Goal: Information Seeking & Learning: Understand process/instructions

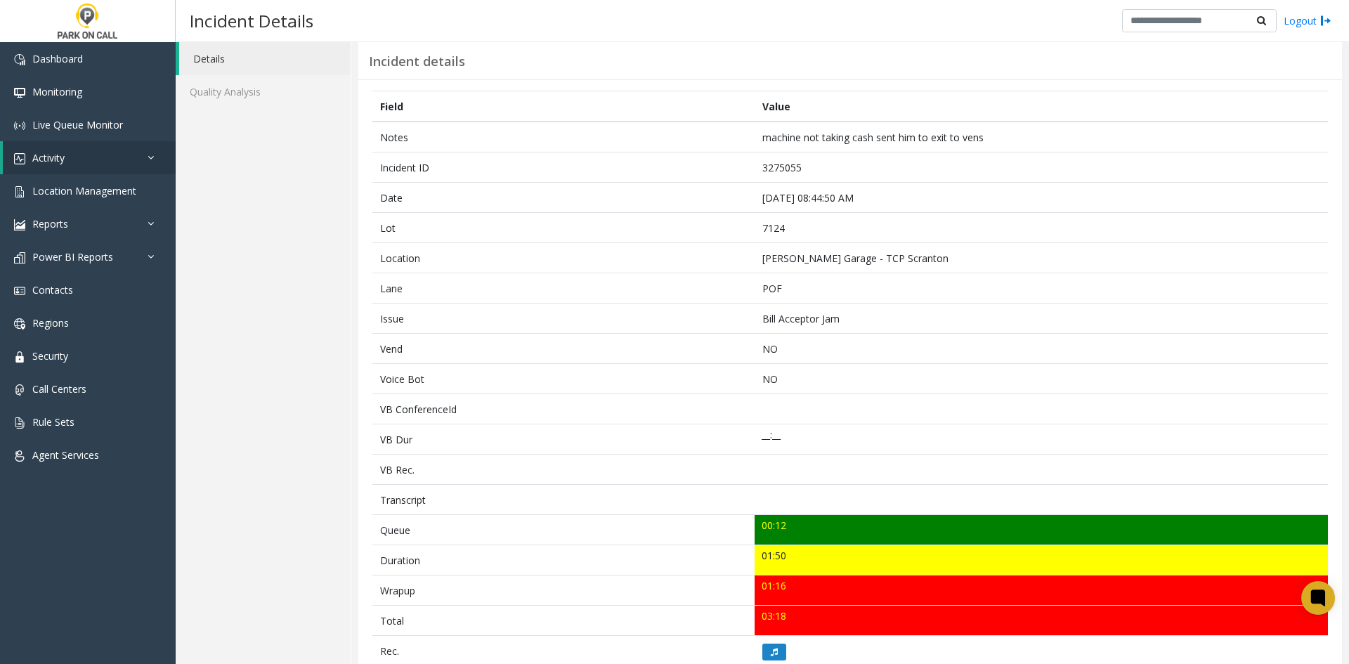
scroll to position [70, 0]
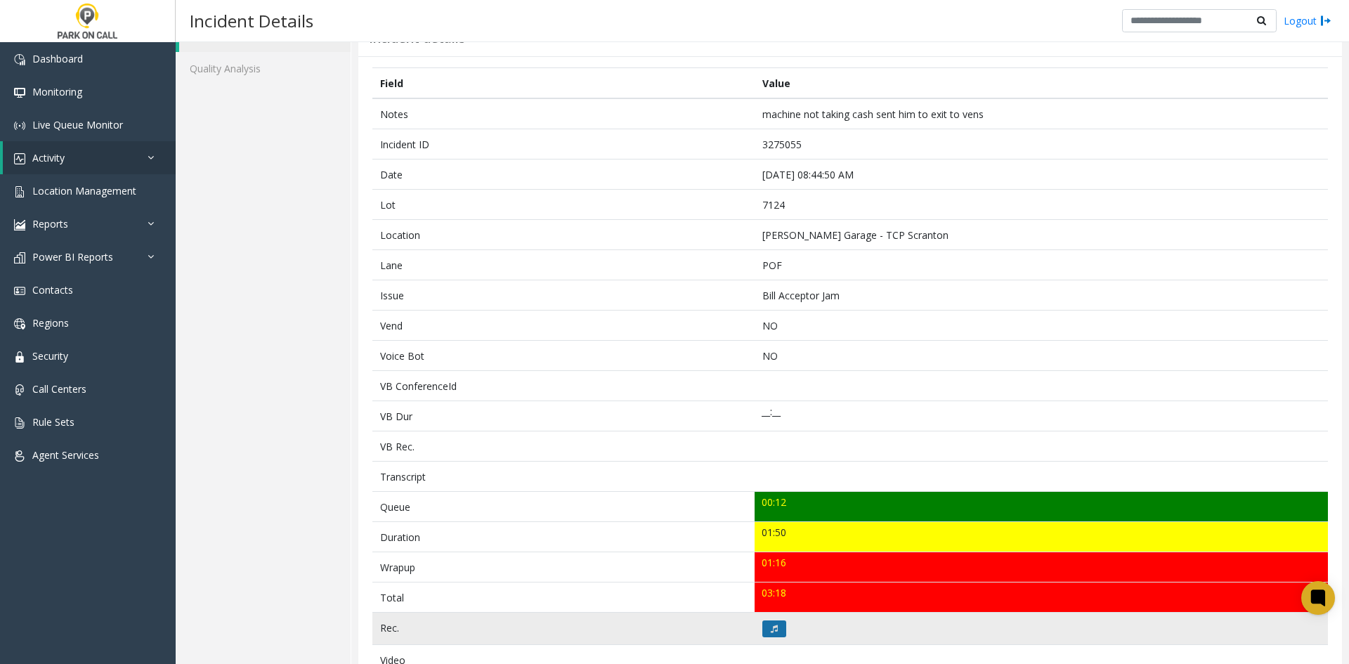
click at [659, 302] on button at bounding box center [775, 629] width 24 height 17
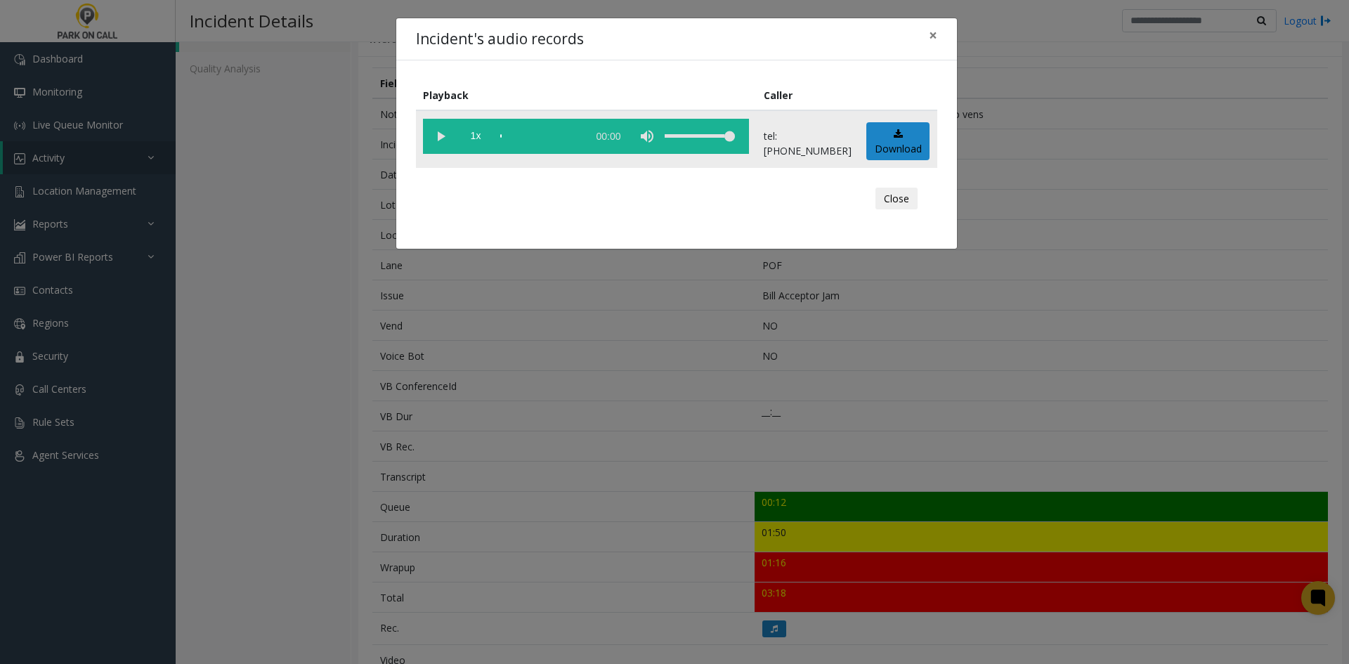
click at [439, 139] on vg-play-pause at bounding box center [440, 136] width 35 height 35
click at [474, 142] on span "1x" at bounding box center [475, 136] width 35 height 35
drag, startPoint x: 718, startPoint y: 134, endPoint x: 691, endPoint y: 138, distance: 27.8
click at [659, 138] on div "volume level" at bounding box center [700, 136] width 70 height 35
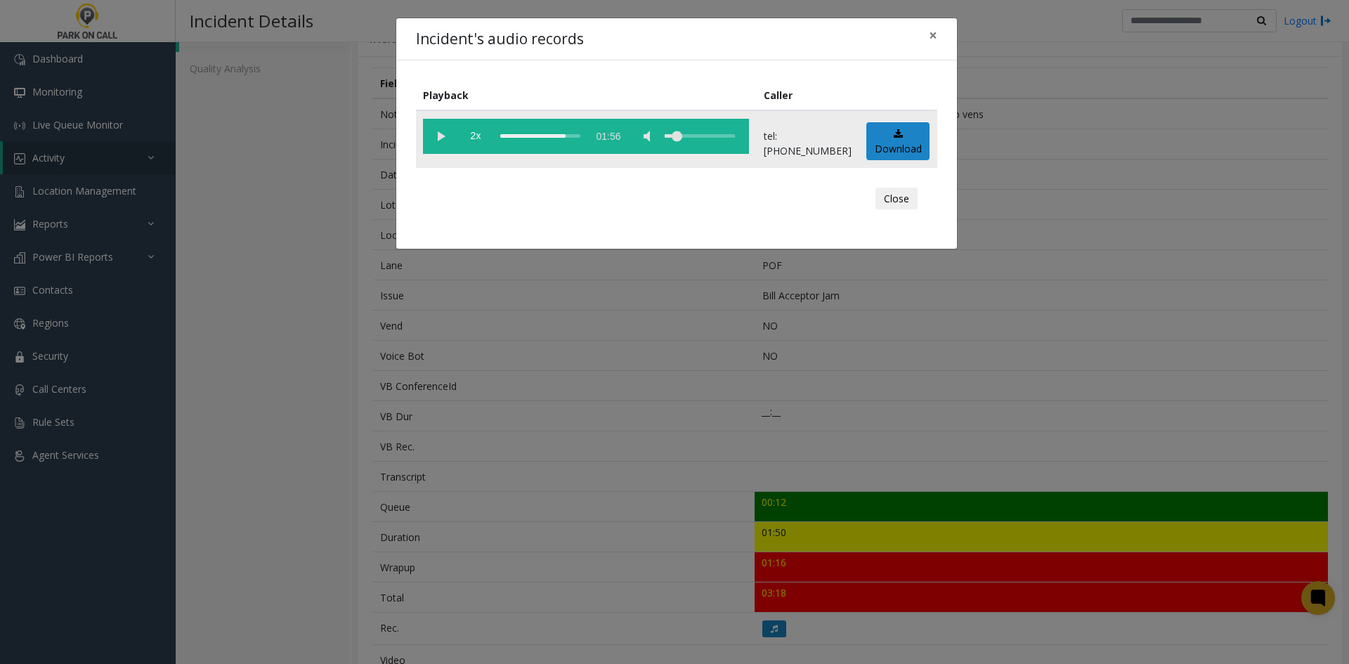
click at [581, 145] on div "scrub bar" at bounding box center [540, 136] width 80 height 35
click at [517, 302] on div "Incident's audio records × Playback Caller 2x 01:56 tel:0071249005 Download Clo…" at bounding box center [674, 332] width 1349 height 664
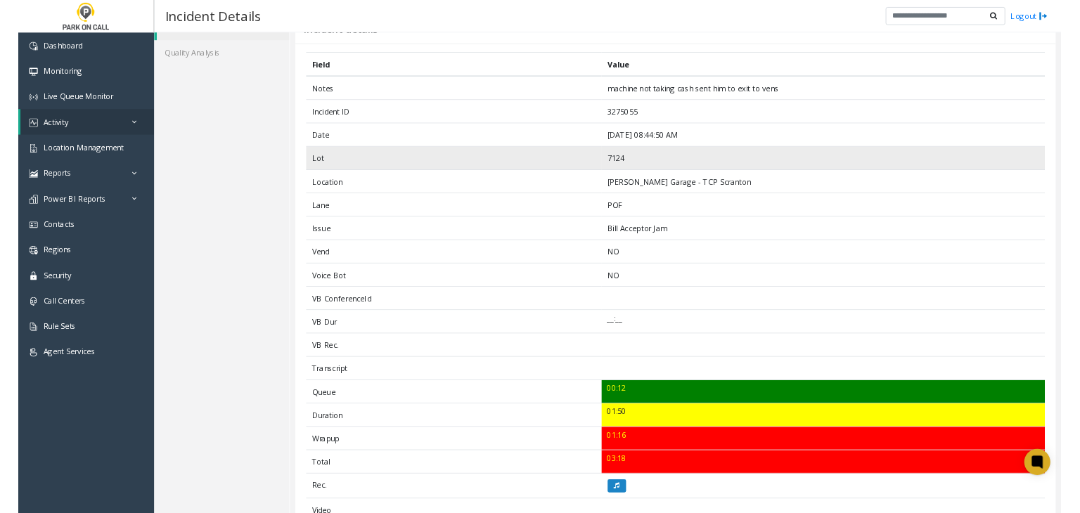
scroll to position [0, 0]
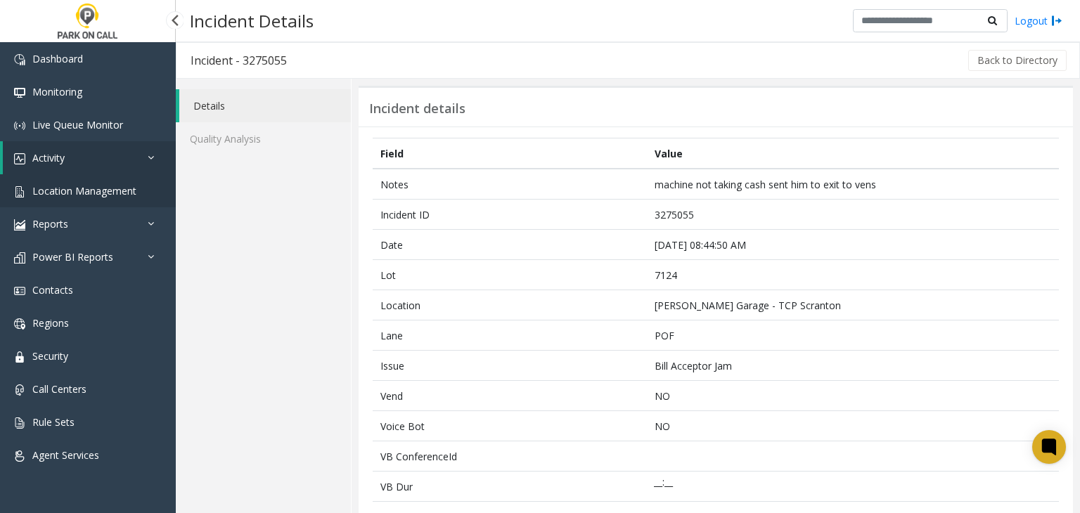
click at [91, 184] on span "Location Management" at bounding box center [84, 190] width 104 height 13
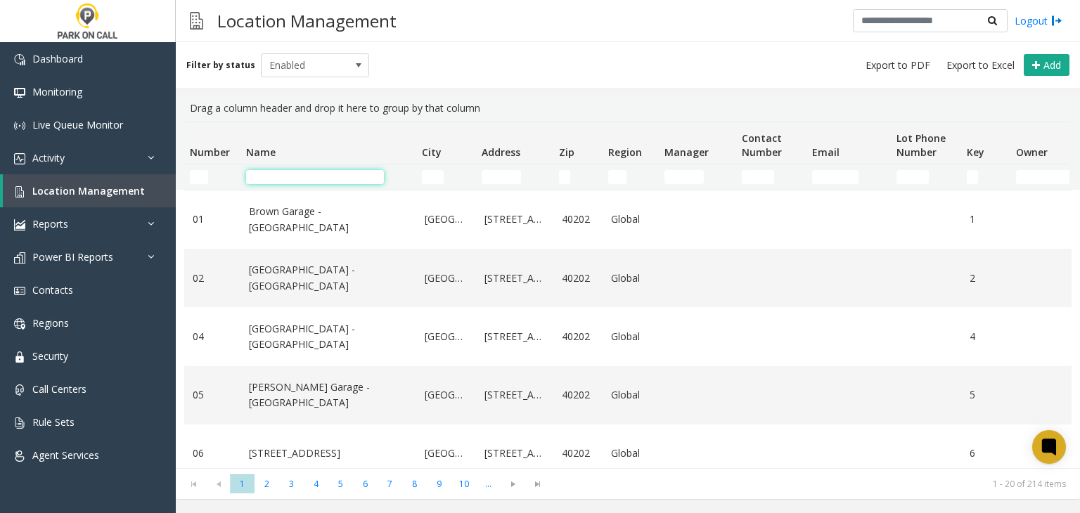
click at [280, 177] on input "Name Filter" at bounding box center [315, 177] width 138 height 14
paste input "**********"
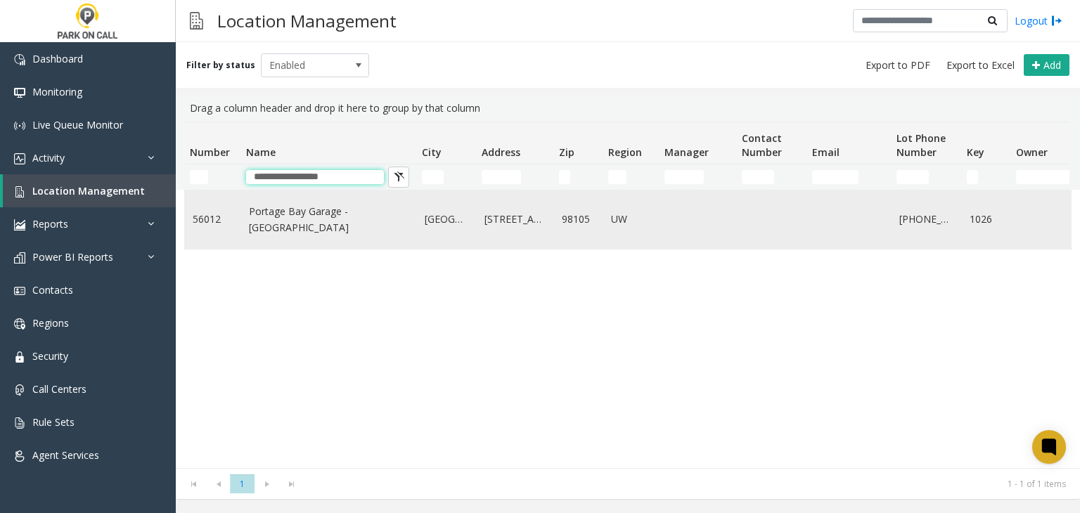
type input "**********"
click at [285, 222] on link "Portage Bay Garage - UW" at bounding box center [328, 220] width 159 height 32
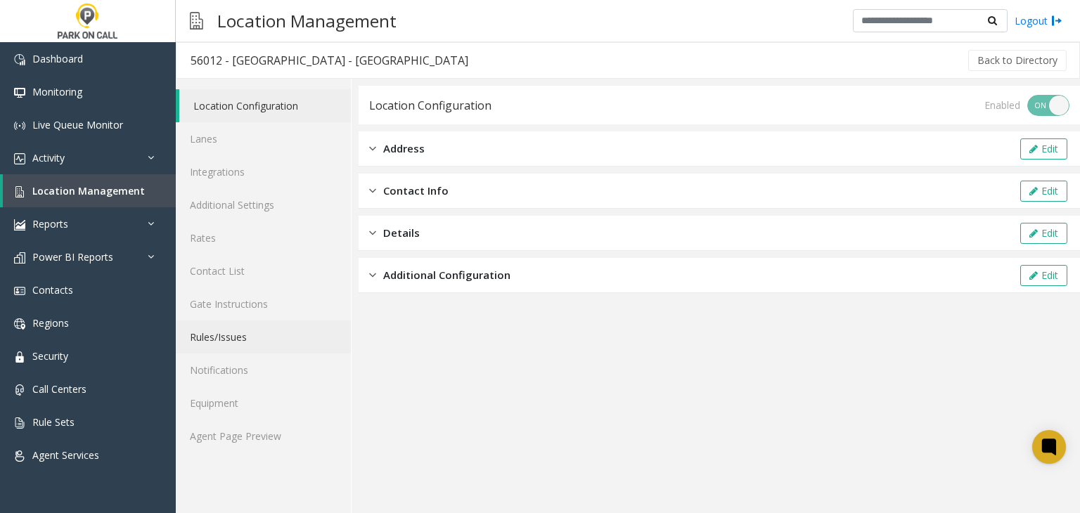
click at [255, 302] on link "Rules/Issues" at bounding box center [263, 336] width 175 height 33
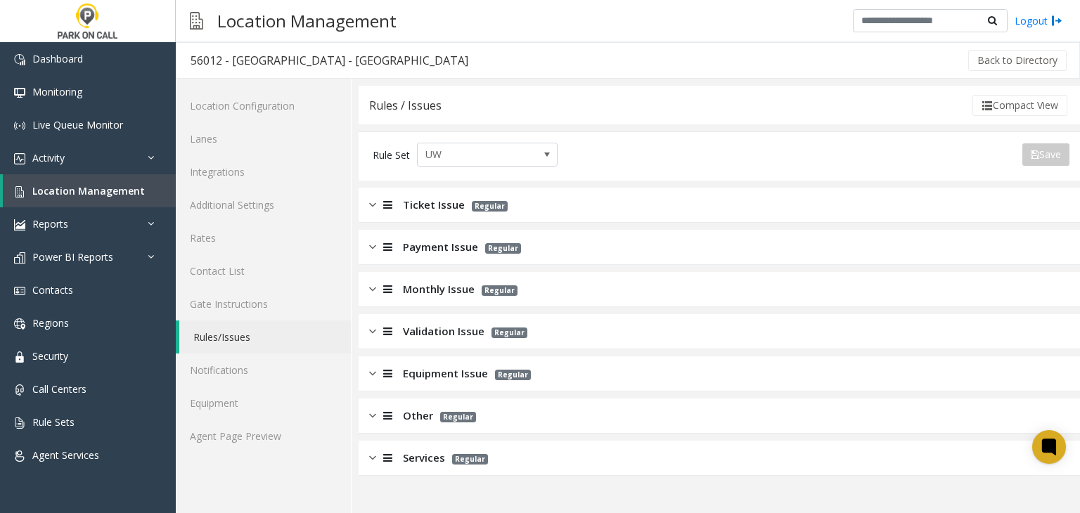
click at [397, 216] on div "Ticket Issue Regular" at bounding box center [718, 205] width 721 height 35
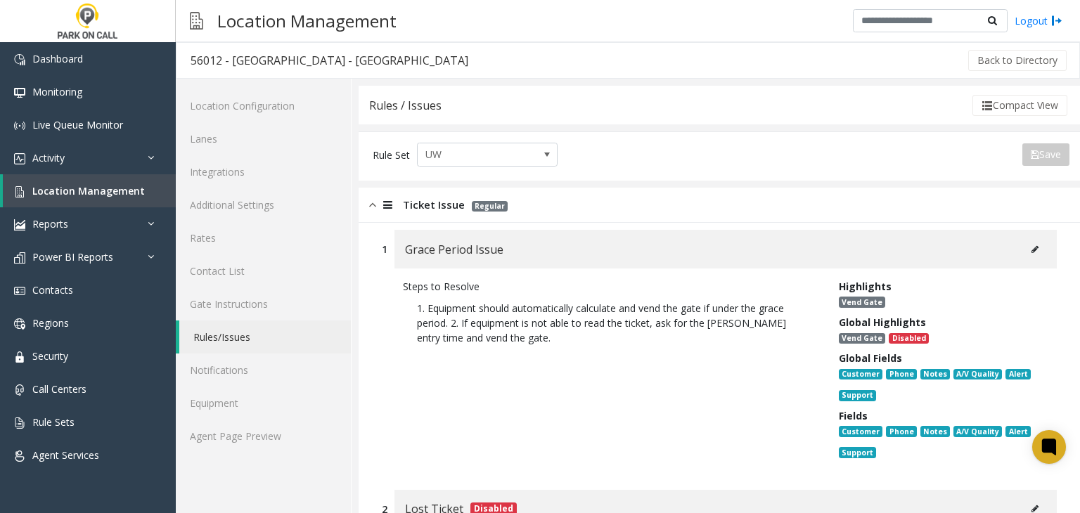
click at [659, 265] on div "Grace Period Issue" at bounding box center [725, 249] width 662 height 39
click at [427, 214] on div "Ticket Issue Regular" at bounding box center [718, 205] width 721 height 35
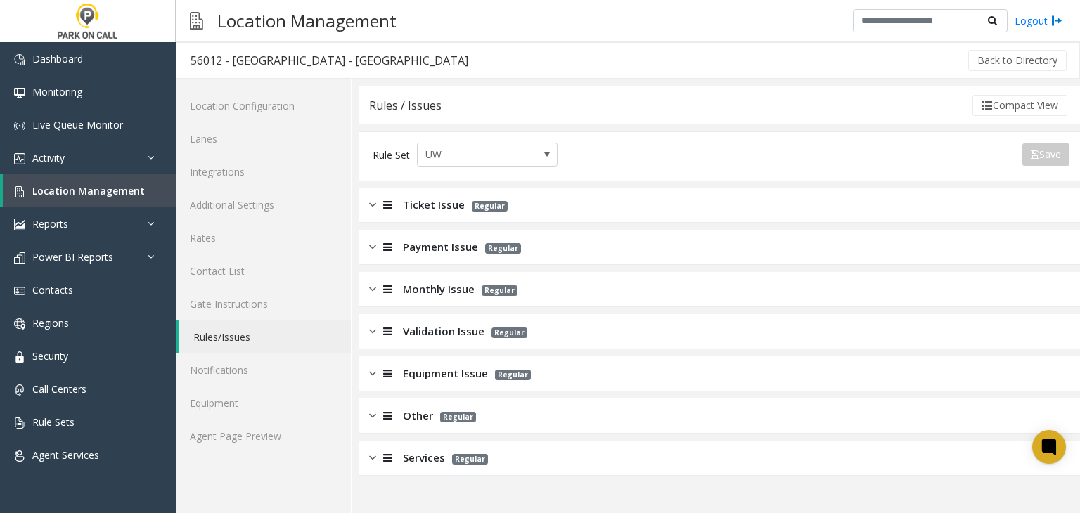
click at [437, 273] on div "Monthly Issue Regular" at bounding box center [718, 289] width 721 height 35
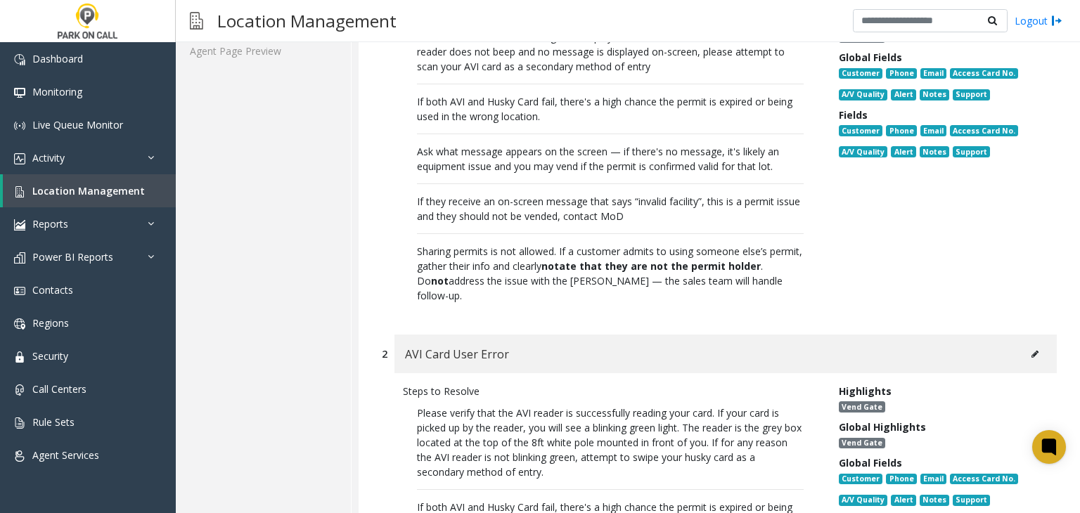
scroll to position [351, 0]
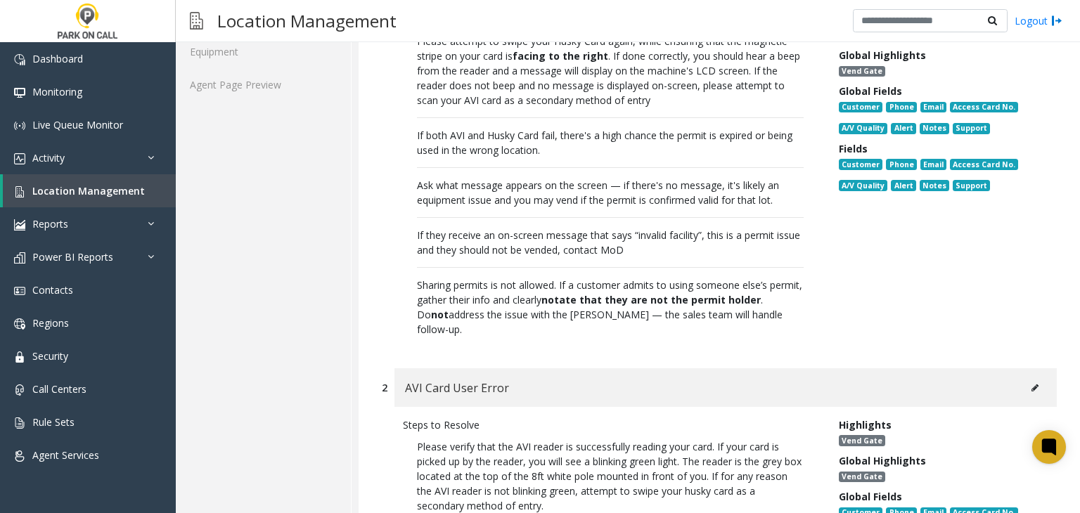
drag, startPoint x: 694, startPoint y: 312, endPoint x: 685, endPoint y: 315, distance: 10.2
click at [659, 302] on div "If both AVI and Husky Card fail, there's a high chance the permit is expired or…" at bounding box center [610, 226] width 387 height 219
click at [104, 197] on link "Location Management" at bounding box center [89, 190] width 173 height 33
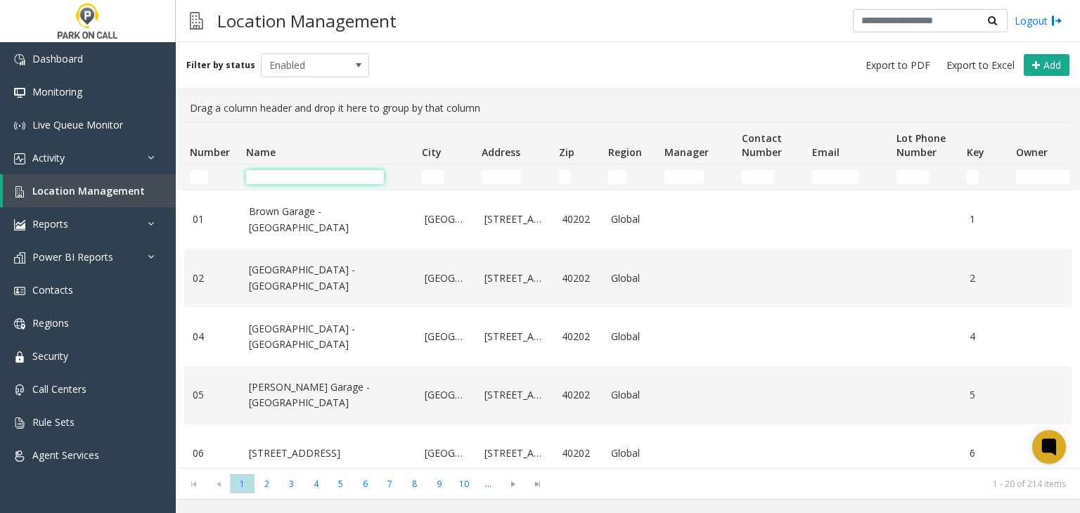
click at [299, 181] on input "Name Filter" at bounding box center [315, 177] width 138 height 14
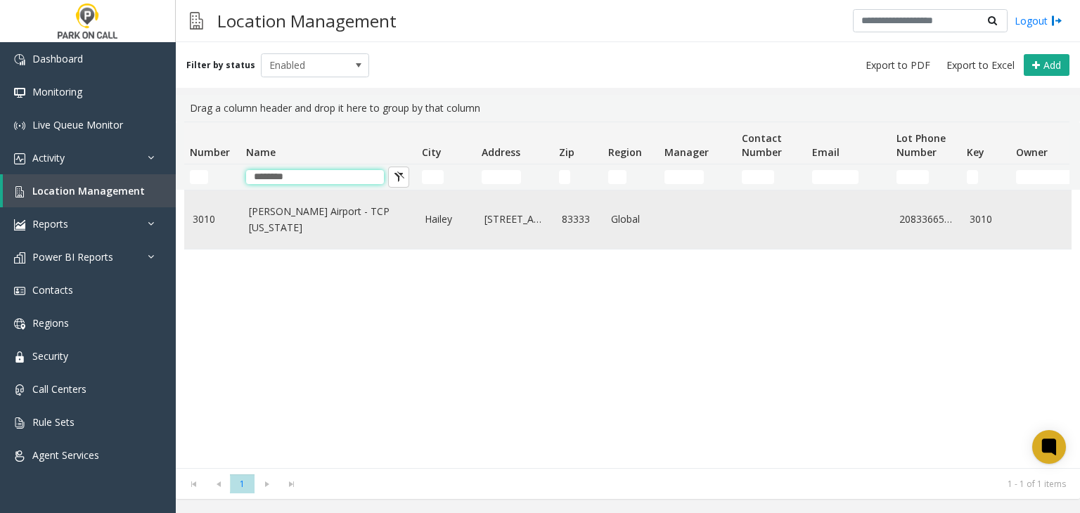
type input "********"
click at [331, 232] on td "Friedman Airport - TCP Idaho" at bounding box center [328, 219] width 176 height 58
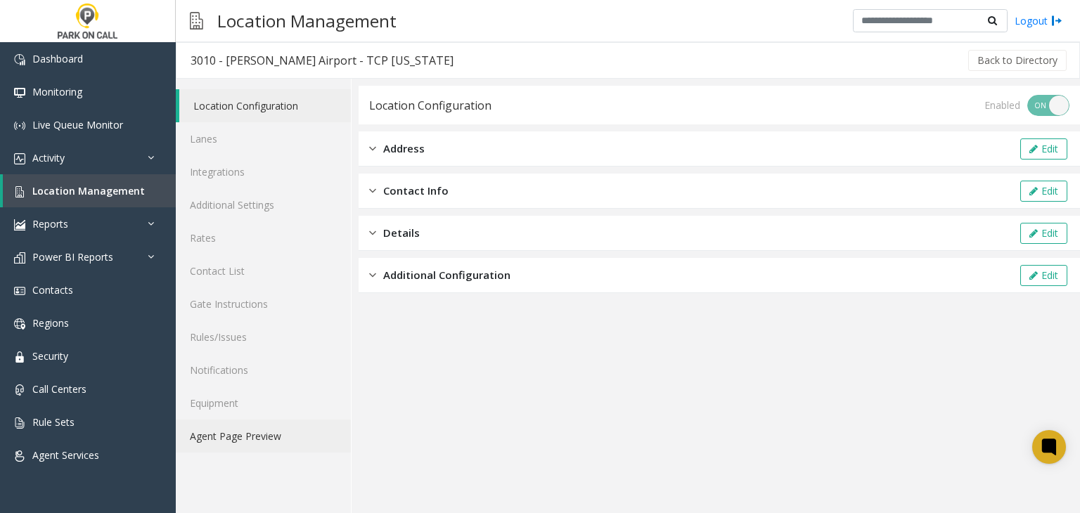
click at [269, 302] on link "Agent Page Preview" at bounding box center [263, 436] width 175 height 33
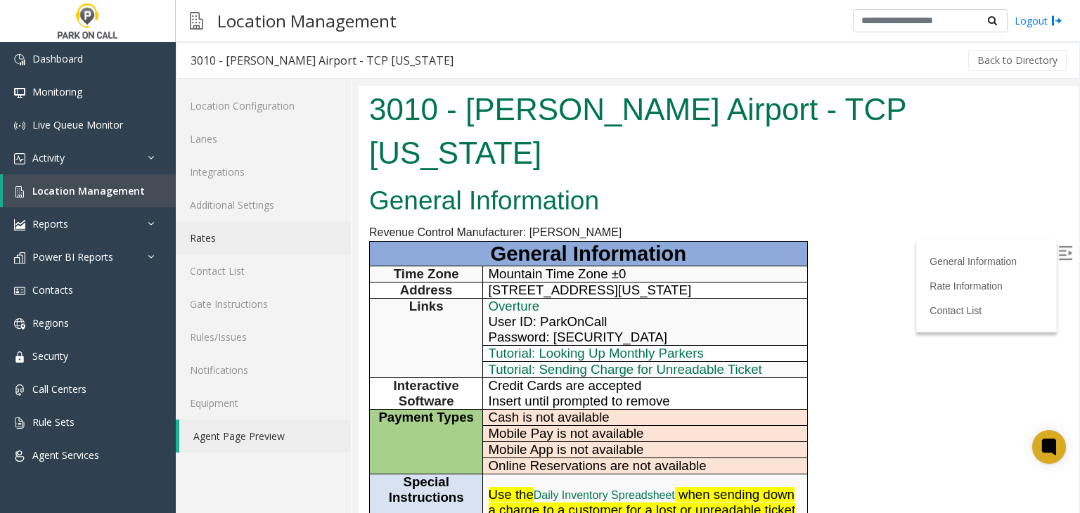
click at [293, 237] on link "Rates" at bounding box center [263, 237] width 175 height 33
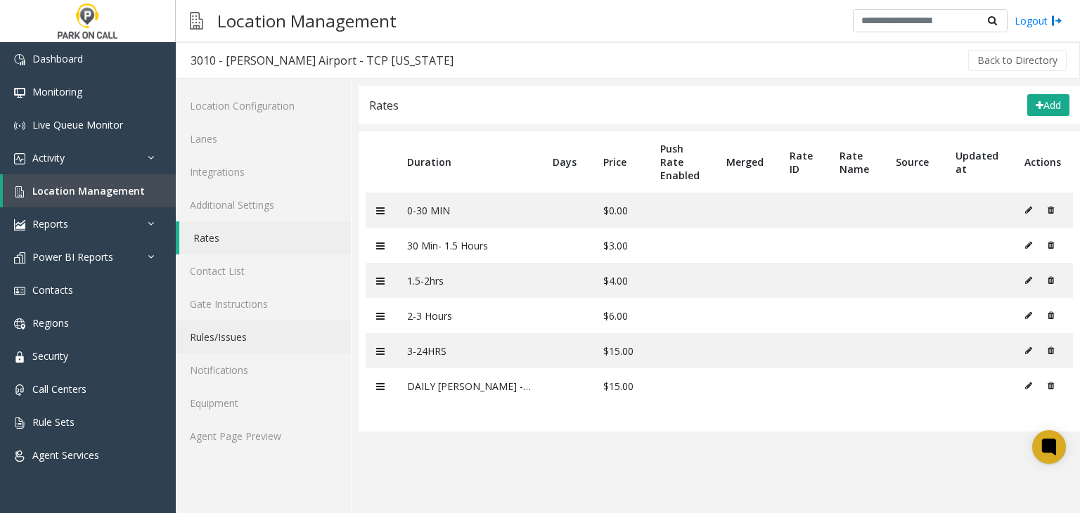
click at [246, 302] on link "Rules/Issues" at bounding box center [263, 336] width 175 height 33
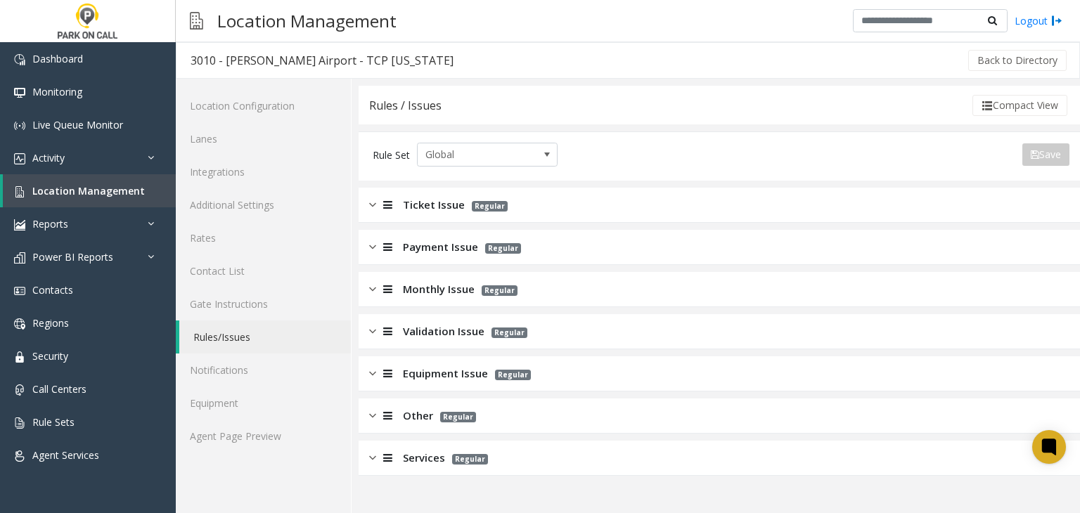
click at [408, 207] on span "Ticket Issue" at bounding box center [434, 205] width 62 height 16
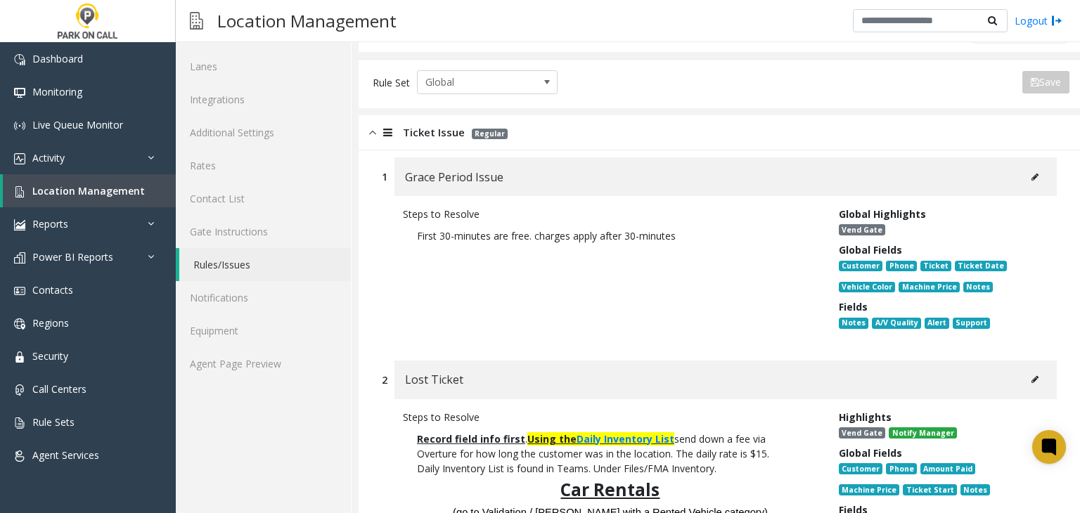
scroll to position [70, 0]
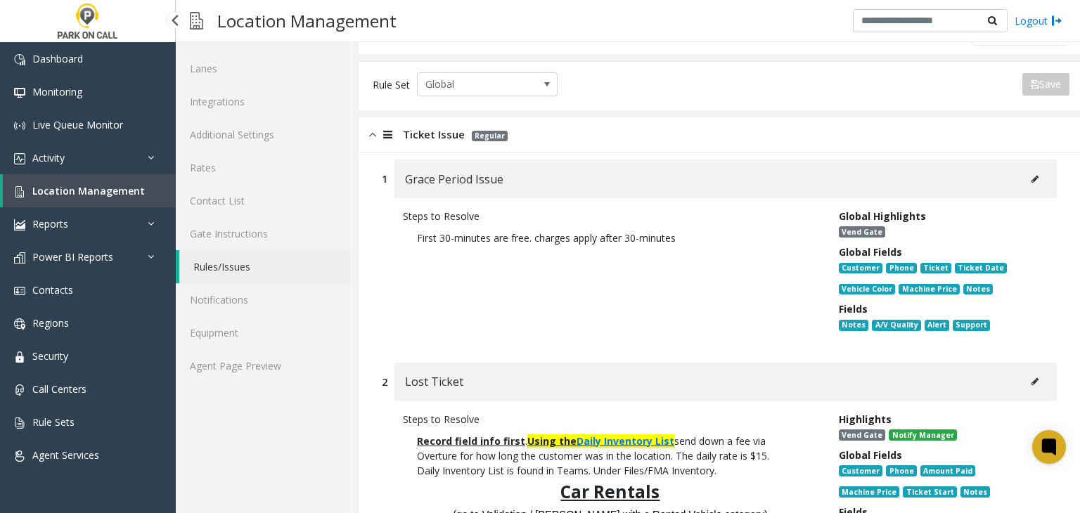
click at [39, 200] on link "Location Management" at bounding box center [89, 190] width 173 height 33
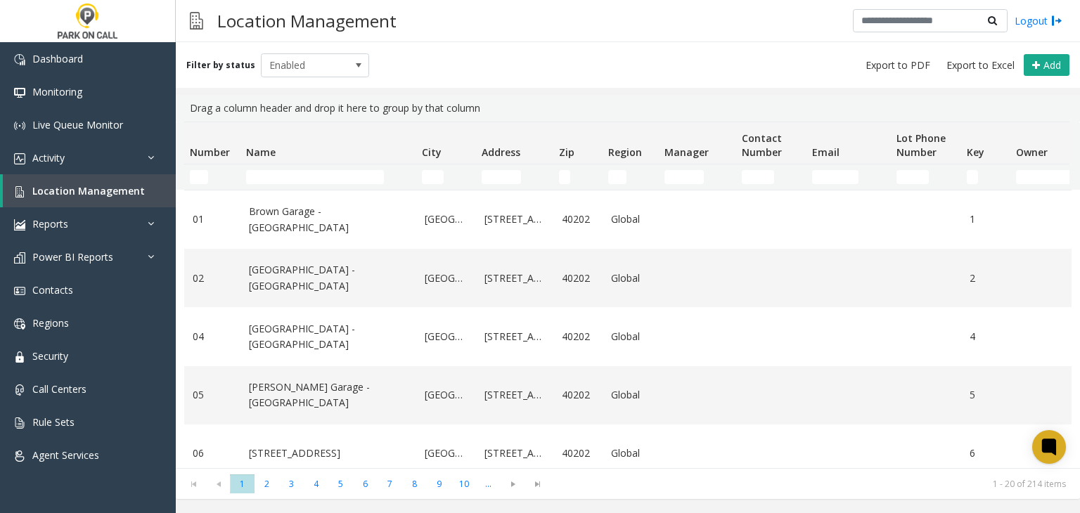
click at [334, 187] on td "Name Filter" at bounding box center [328, 176] width 176 height 25
click at [332, 183] on td "Name Filter" at bounding box center [328, 176] width 176 height 25
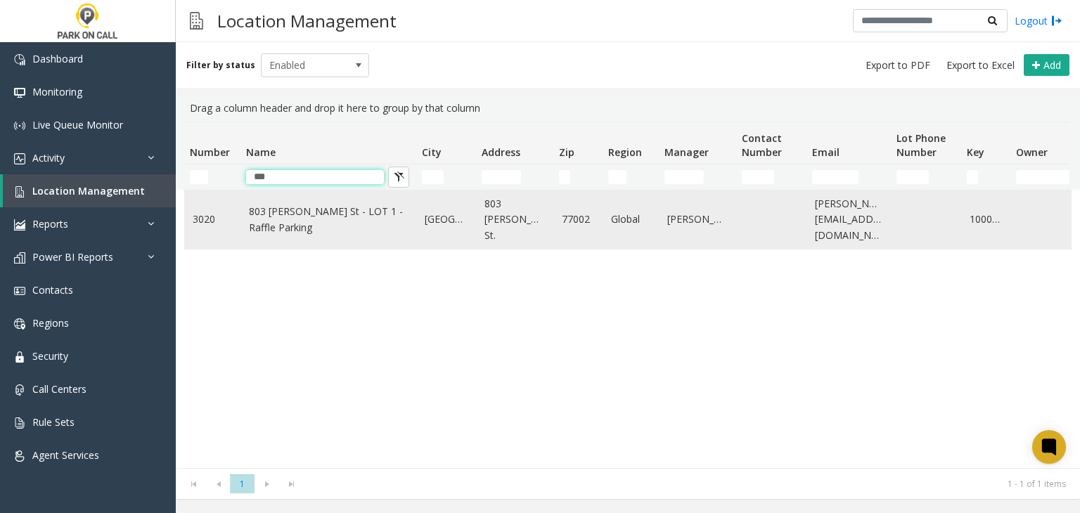
type input "***"
click at [352, 239] on td "803 Fannin St - LOT 1 - Raffle Parking" at bounding box center [328, 219] width 176 height 58
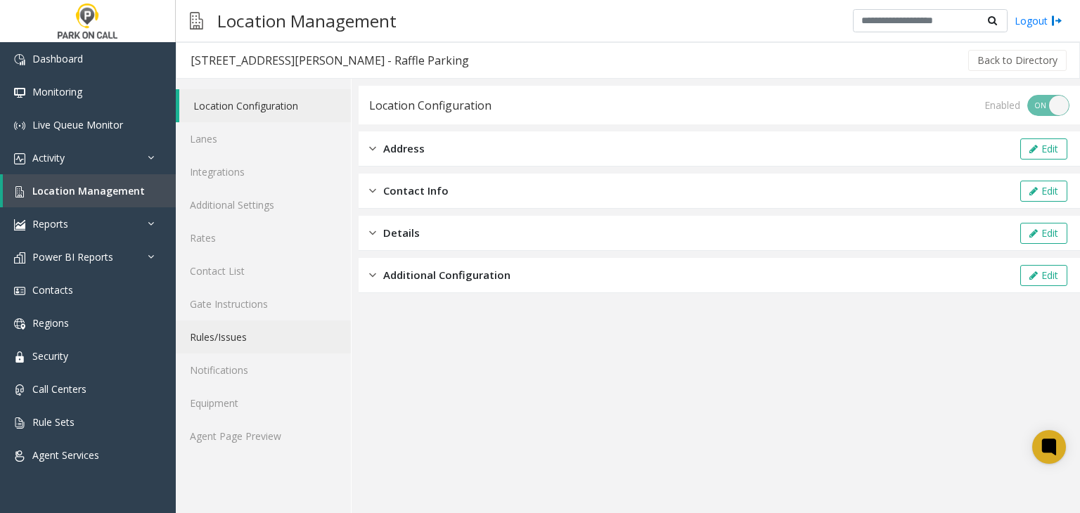
click at [278, 302] on link "Rules/Issues" at bounding box center [263, 336] width 175 height 33
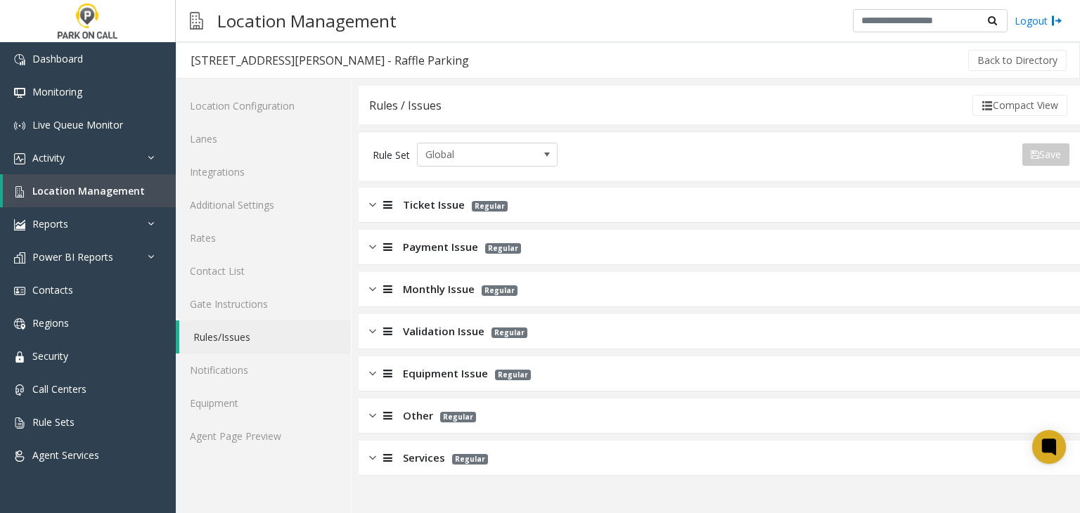
click at [427, 302] on span "Services" at bounding box center [424, 458] width 42 height 16
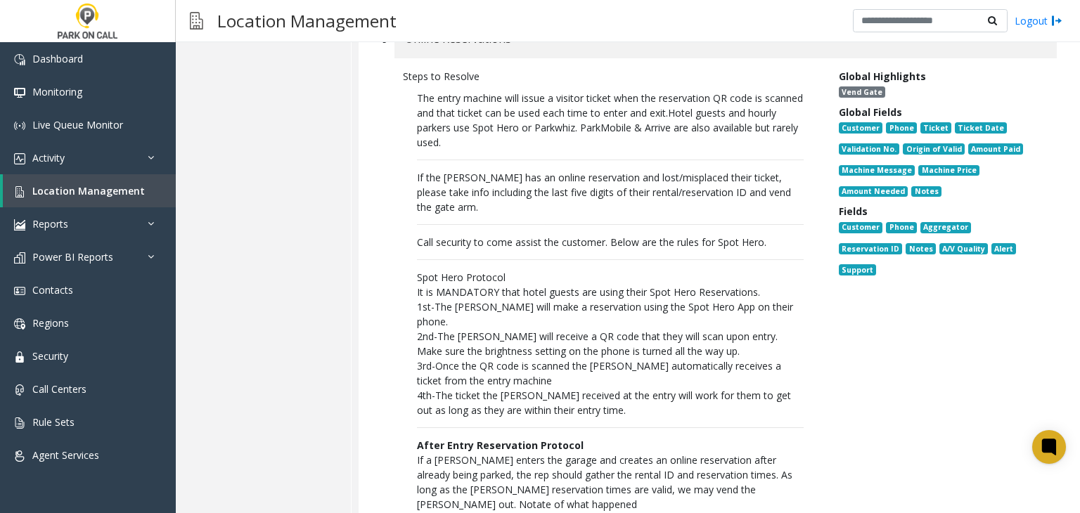
scroll to position [2390, 0]
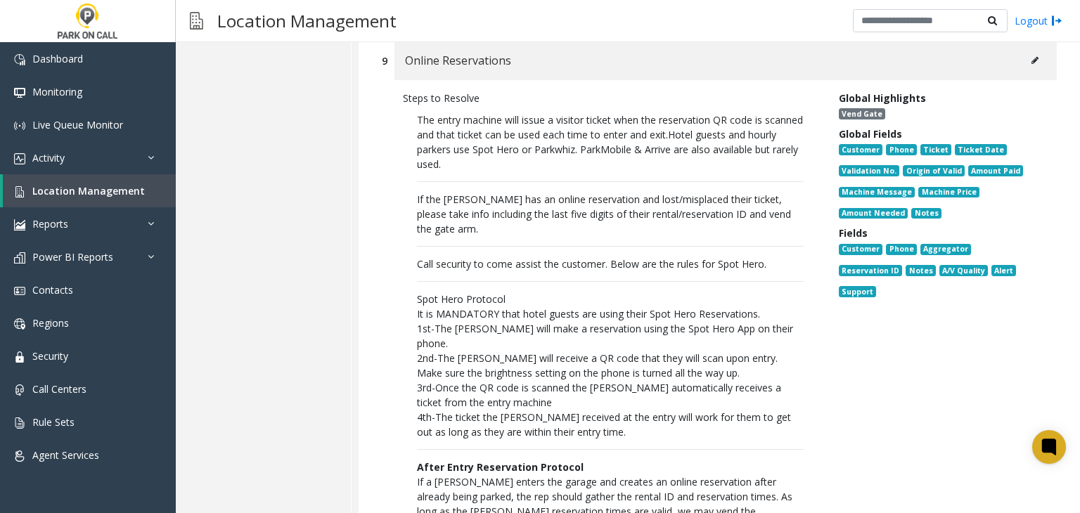
drag, startPoint x: 474, startPoint y: 202, endPoint x: 406, endPoint y: 156, distance: 82.1
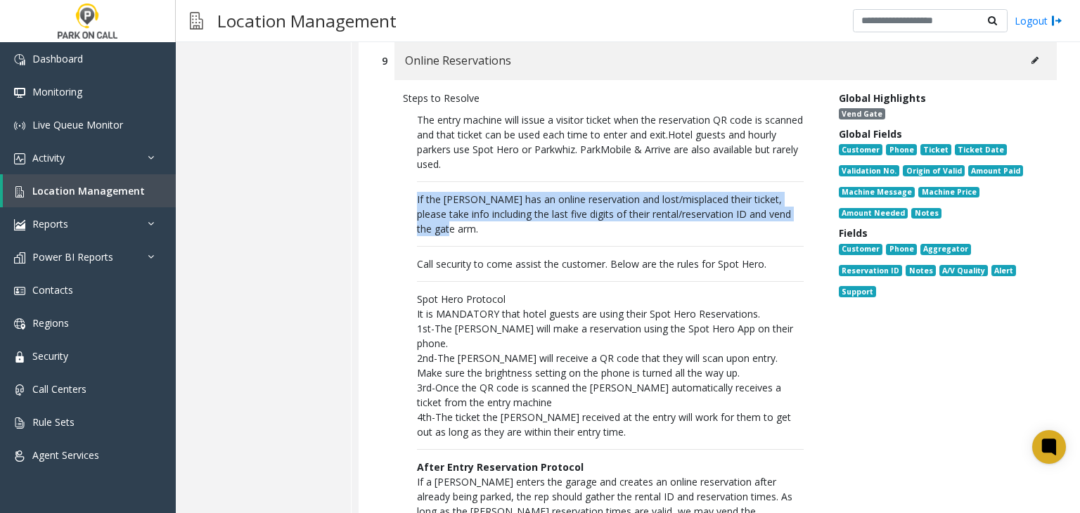
drag, startPoint x: 424, startPoint y: 188, endPoint x: 392, endPoint y: 167, distance: 39.0
copy span "If the parker has an online reservation and lost/misplaced their ticket, please…"
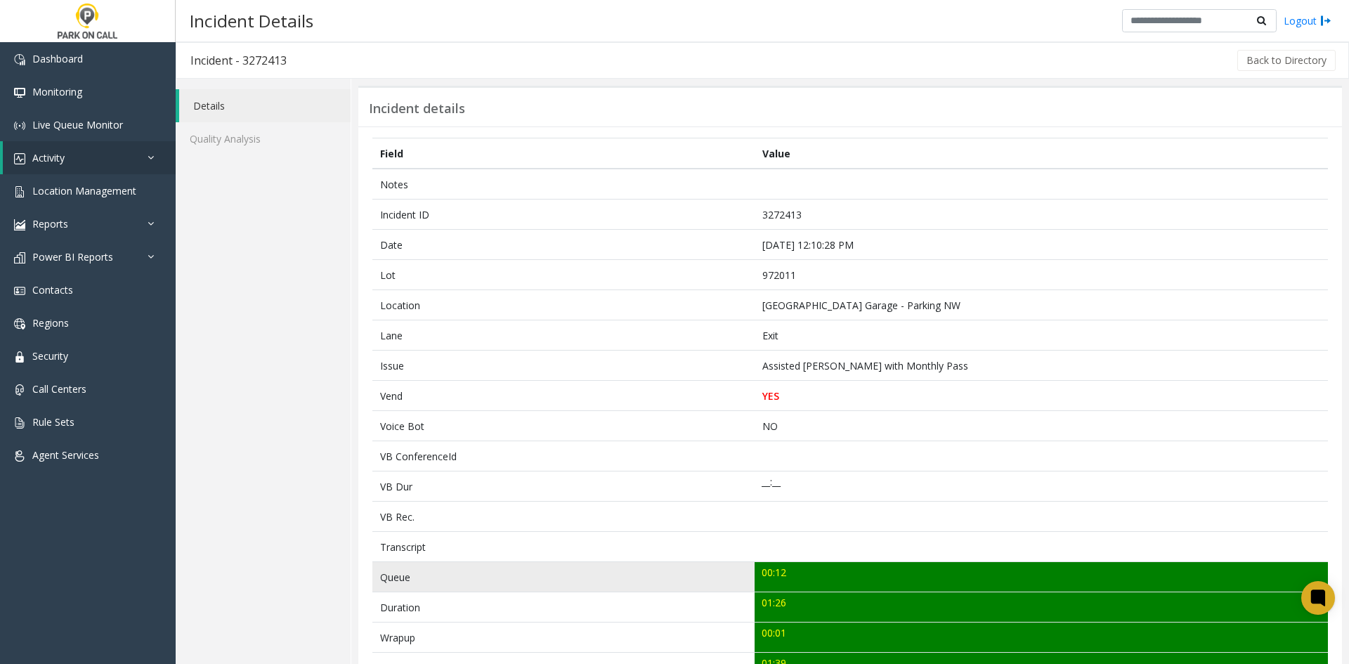
scroll to position [70, 0]
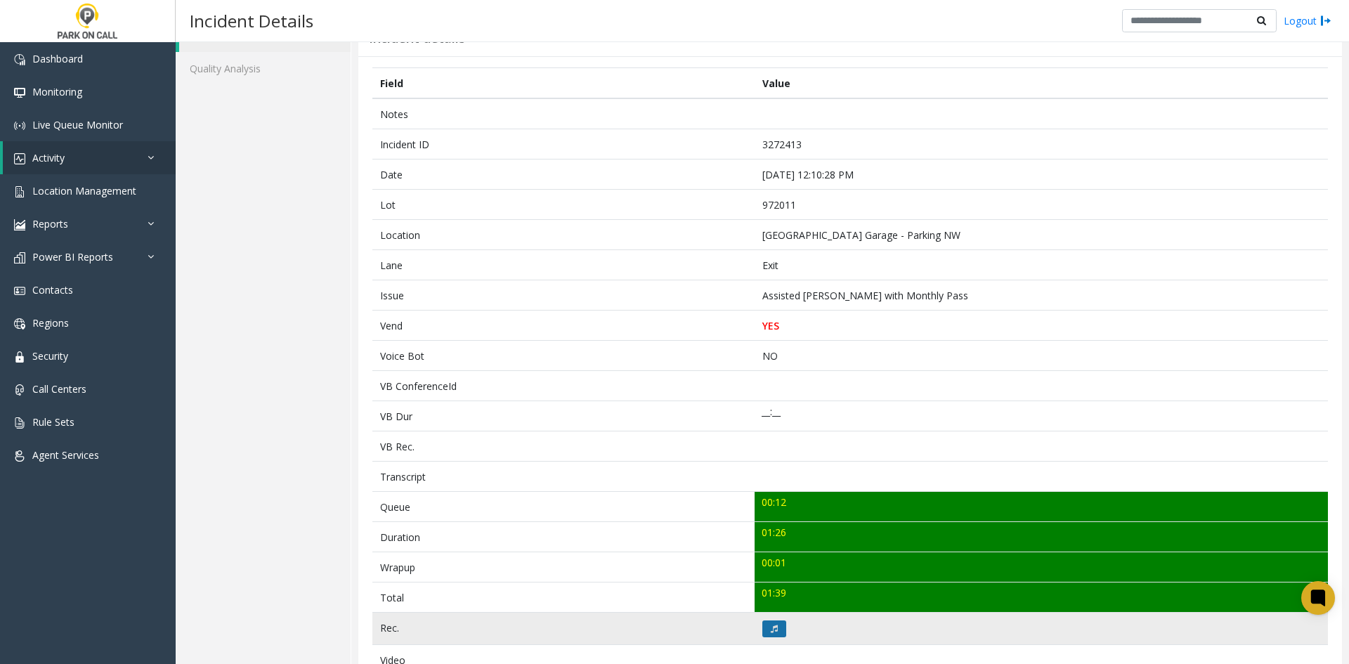
click at [763, 628] on button at bounding box center [775, 629] width 24 height 17
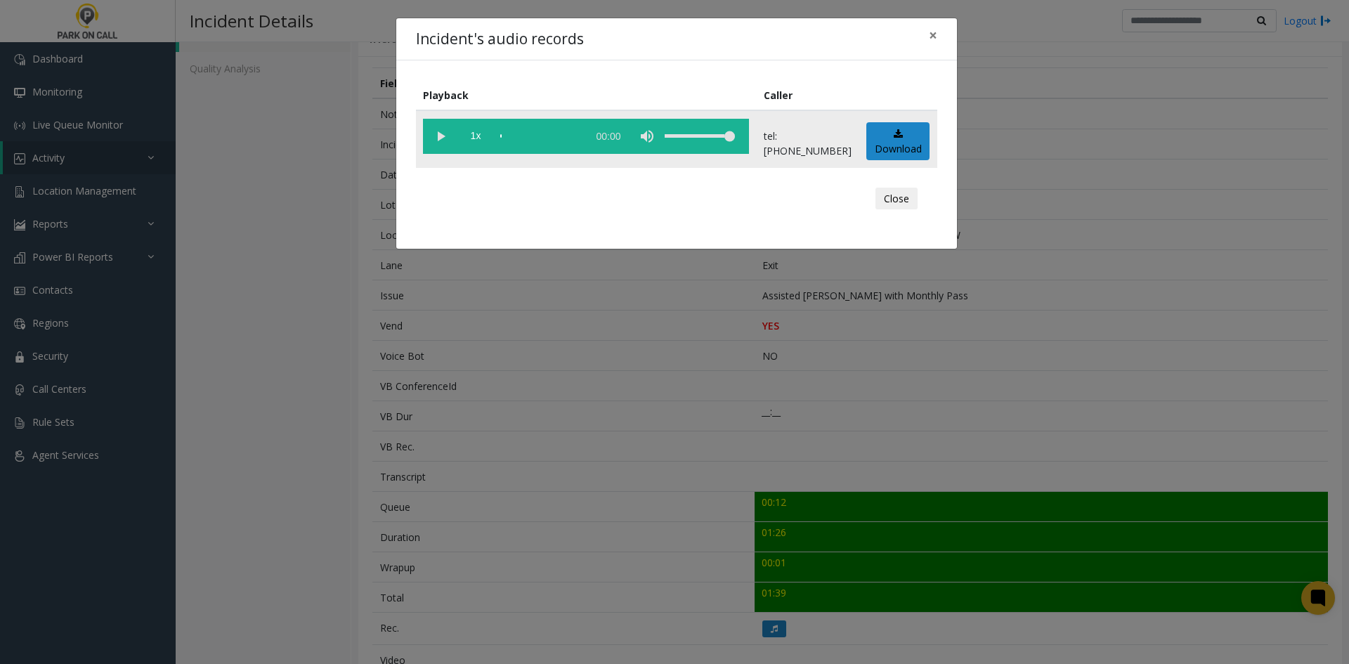
click at [450, 140] on vg-play-pause at bounding box center [440, 136] width 35 height 35
click at [473, 143] on span "1x" at bounding box center [475, 136] width 35 height 35
click at [473, 143] on span "1.5x" at bounding box center [475, 136] width 35 height 35
click at [703, 143] on div "volume level" at bounding box center [700, 136] width 70 height 35
click at [332, 396] on div "Incident's audio records × Playback Caller 2x 01:30 tel:9720119002 Download Clo…" at bounding box center [674, 332] width 1349 height 664
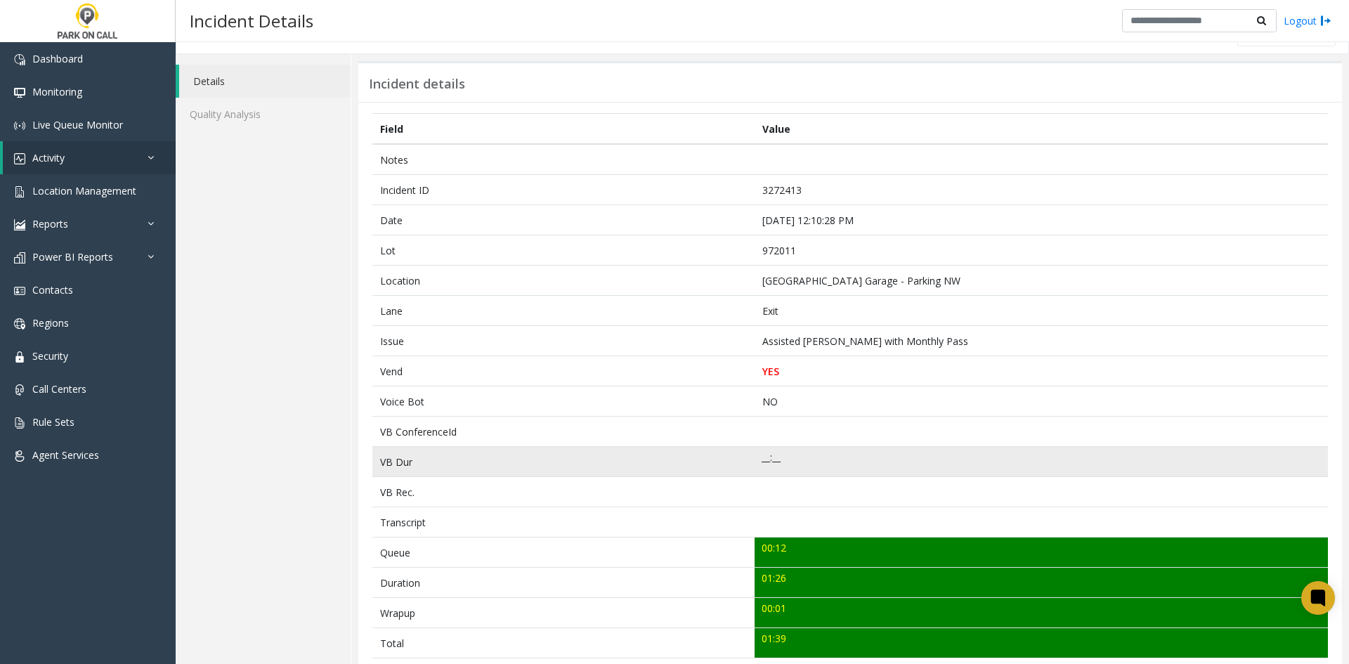
scroll to position [0, 0]
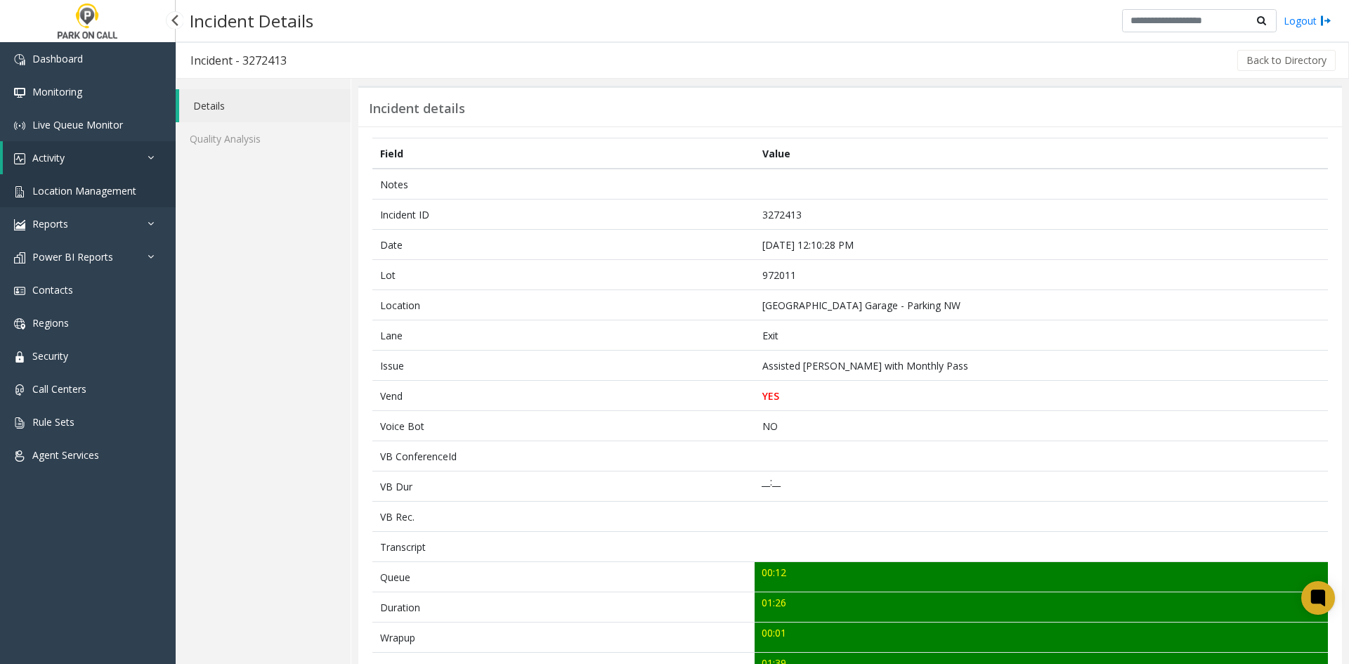
click at [122, 207] on link "Location Management" at bounding box center [88, 190] width 176 height 33
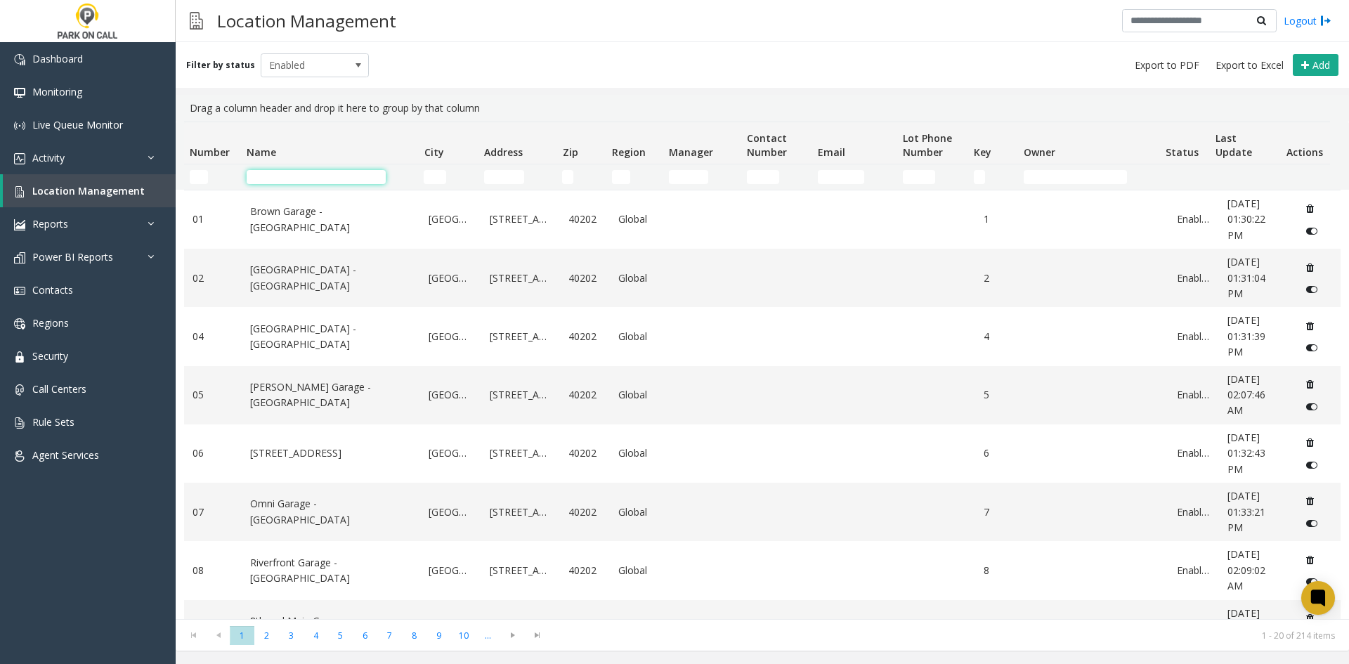
click at [330, 181] on input "Name Filter" at bounding box center [316, 177] width 139 height 14
type input "*"
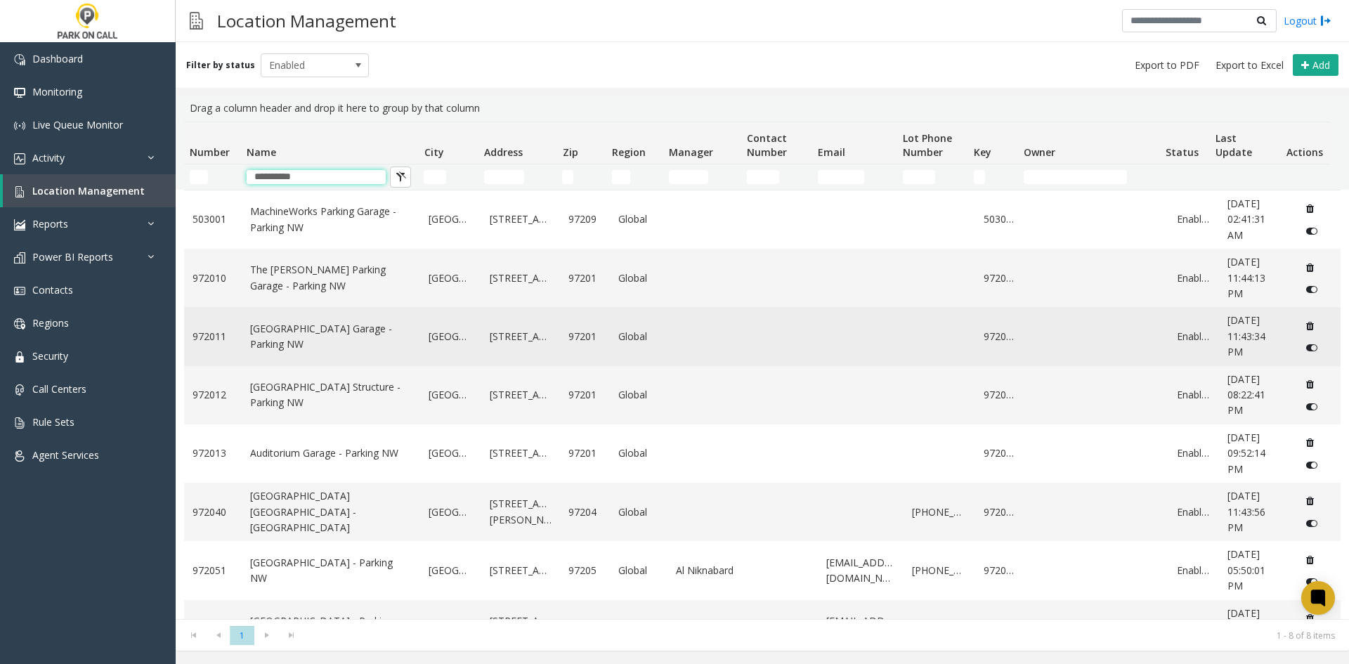
type input "**********"
click at [339, 345] on link "Columbia Square Parking Garage - Parking NW" at bounding box center [331, 337] width 162 height 32
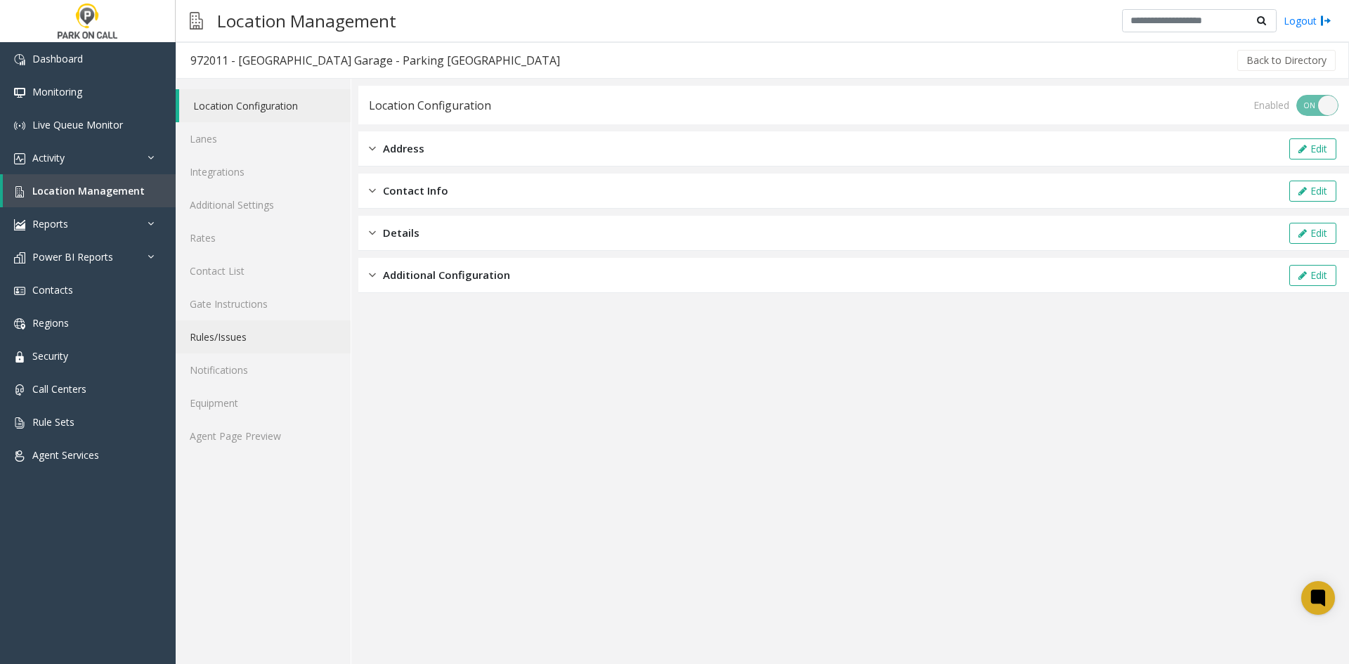
click at [236, 346] on link "Rules/Issues" at bounding box center [263, 336] width 175 height 33
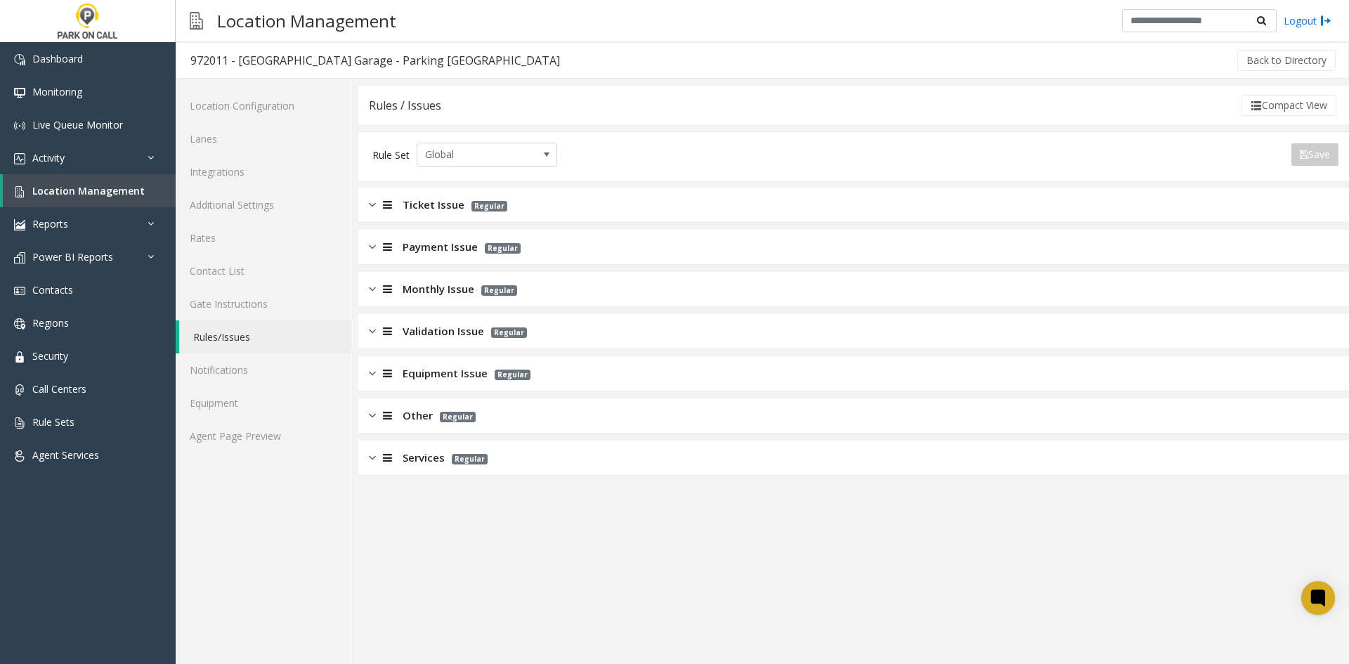
click at [436, 308] on app-rules-listview "Ticket Issue Regular Payment Issue Regular Monthly Issue Regular Validation Iss…" at bounding box center [853, 332] width 991 height 288
drag, startPoint x: 422, startPoint y: 350, endPoint x: 426, endPoint y: 302, distance: 48.6
click at [426, 302] on div "Monthly Issue Regular" at bounding box center [853, 289] width 991 height 35
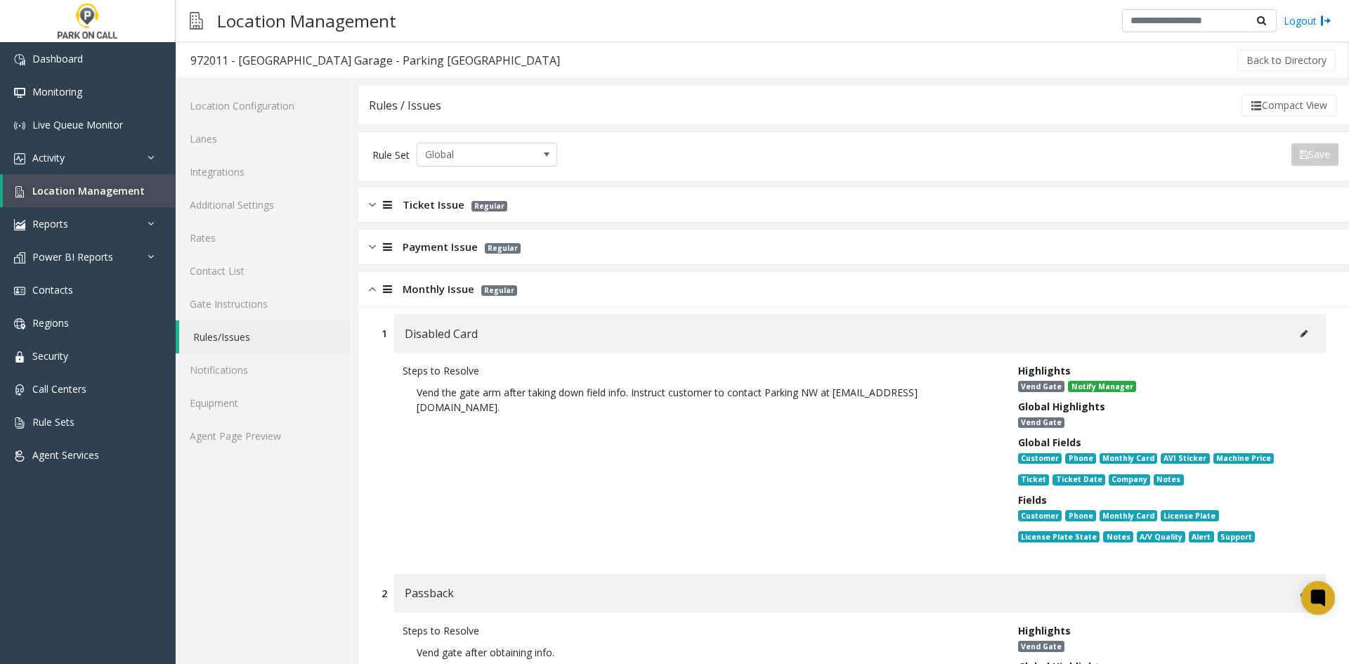
drag, startPoint x: 578, startPoint y: 422, endPoint x: 559, endPoint y: 422, distance: 19.0
click at [575, 422] on div "Steps to Resolve Vend the gate arm after taking down field info. Instruct custo…" at bounding box center [700, 456] width 616 height 186
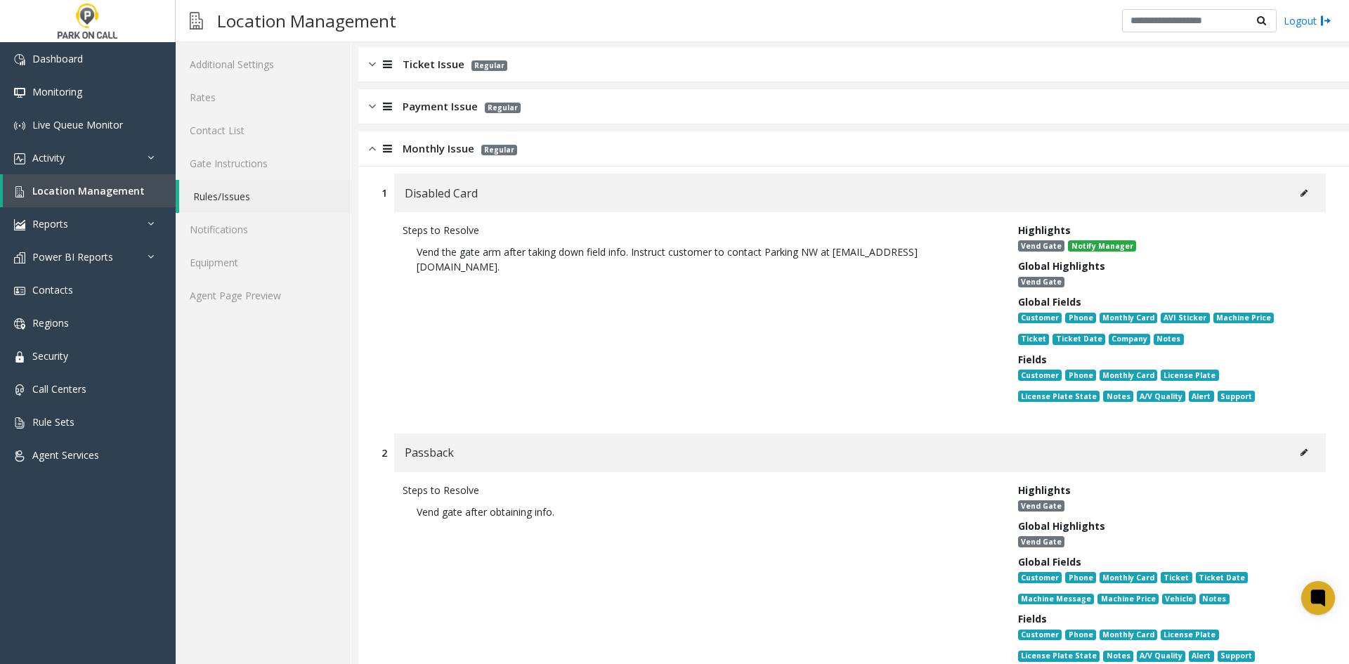
scroll to position [211, 0]
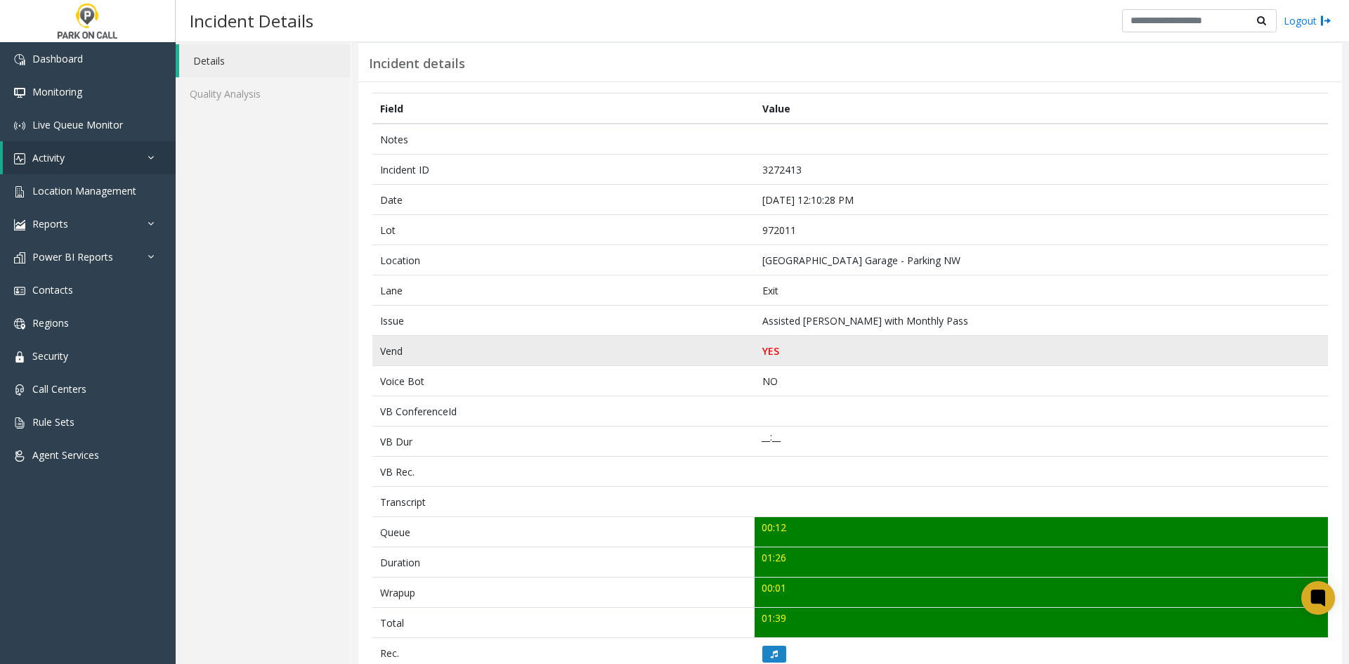
scroll to position [70, 0]
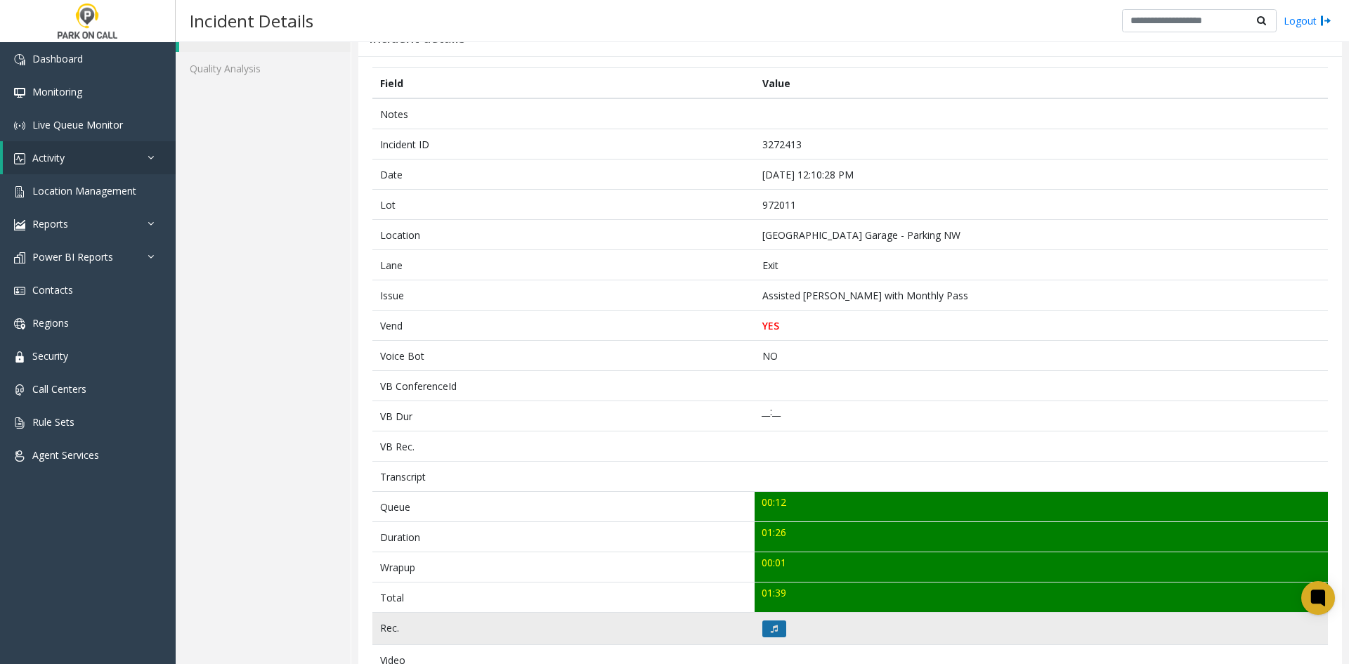
click at [771, 625] on icon at bounding box center [774, 629] width 7 height 8
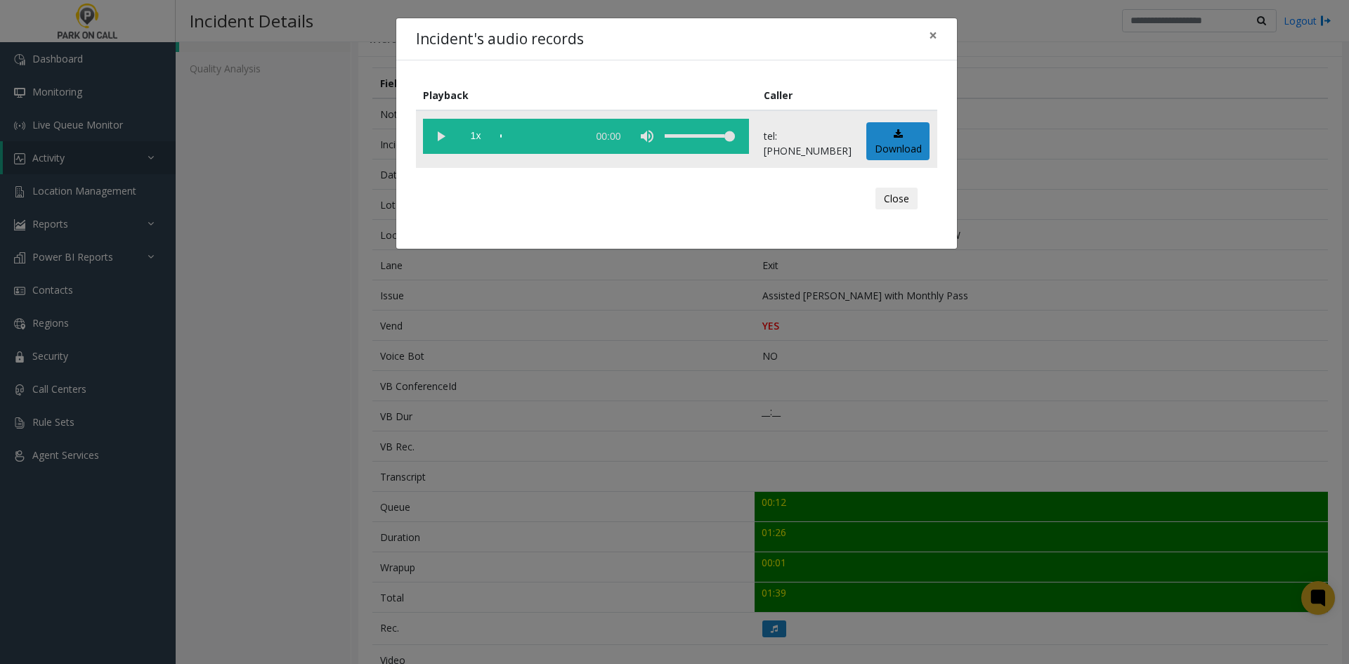
click at [443, 143] on vg-play-pause at bounding box center [440, 136] width 35 height 35
click at [722, 140] on div "volume level" at bounding box center [700, 136] width 70 height 35
click at [706, 136] on div "volume level" at bounding box center [700, 136] width 70 height 35
click at [571, 134] on div "scrub bar" at bounding box center [540, 136] width 80 height 35
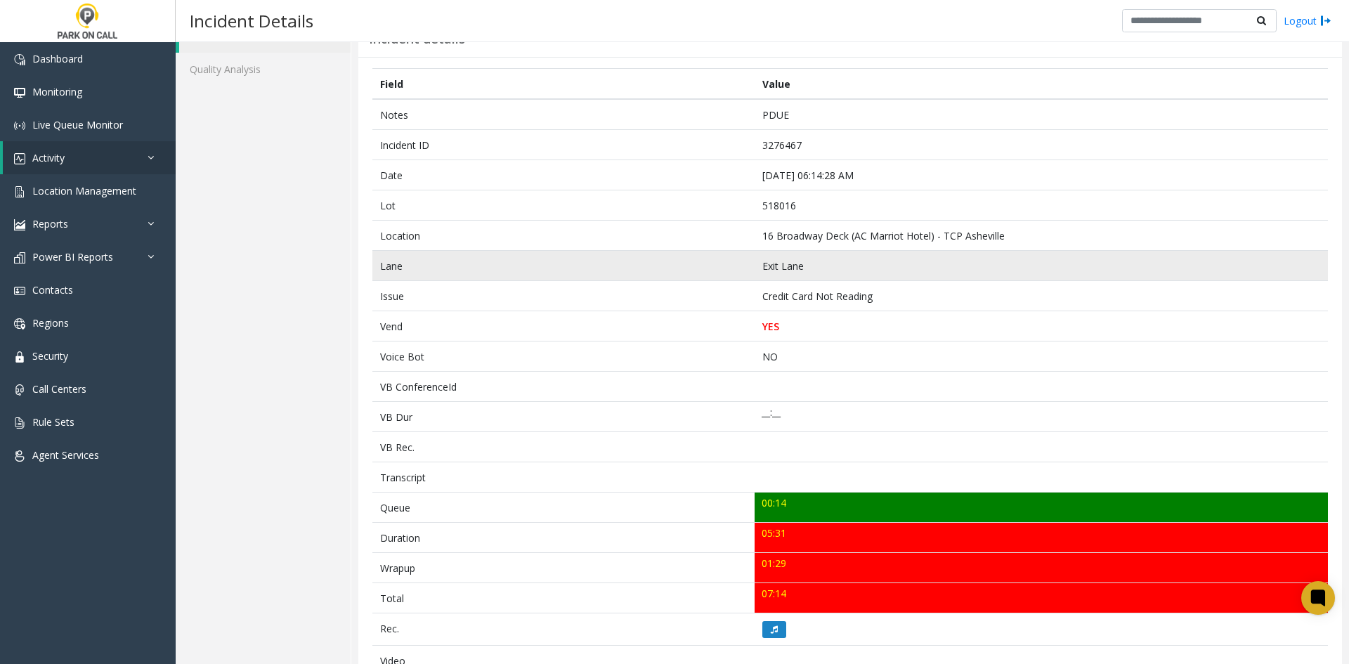
scroll to position [70, 0]
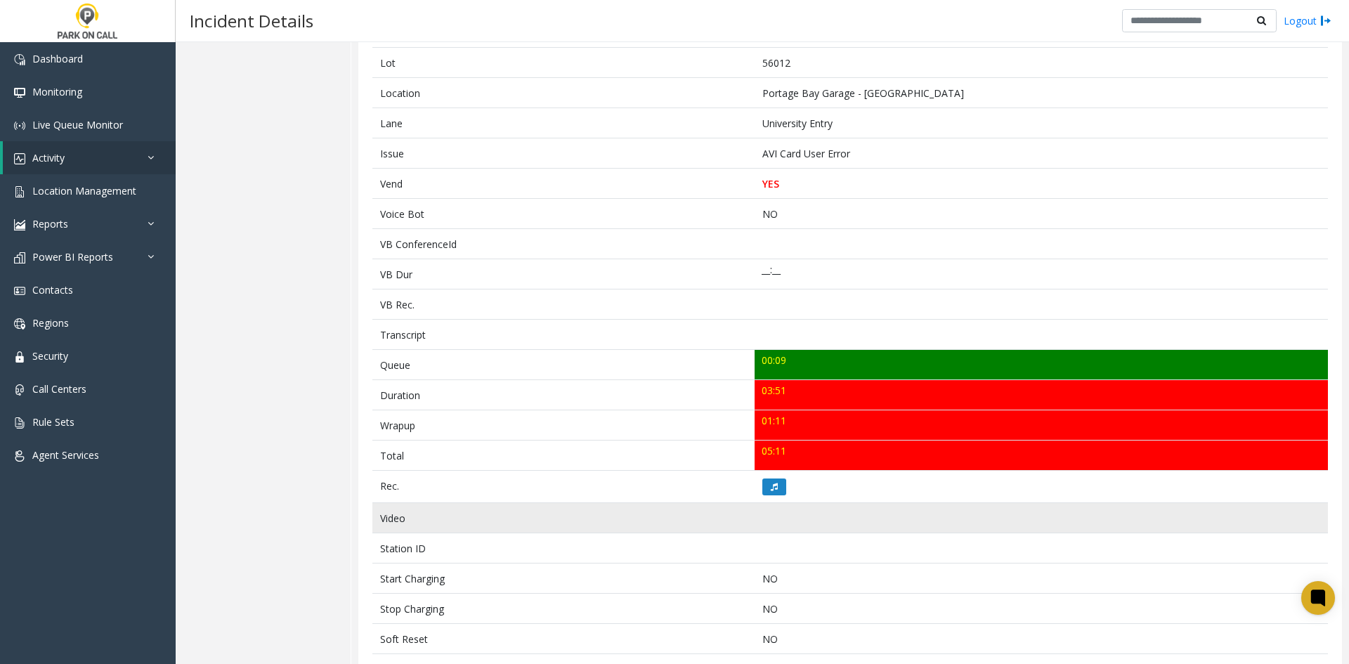
scroll to position [211, 0]
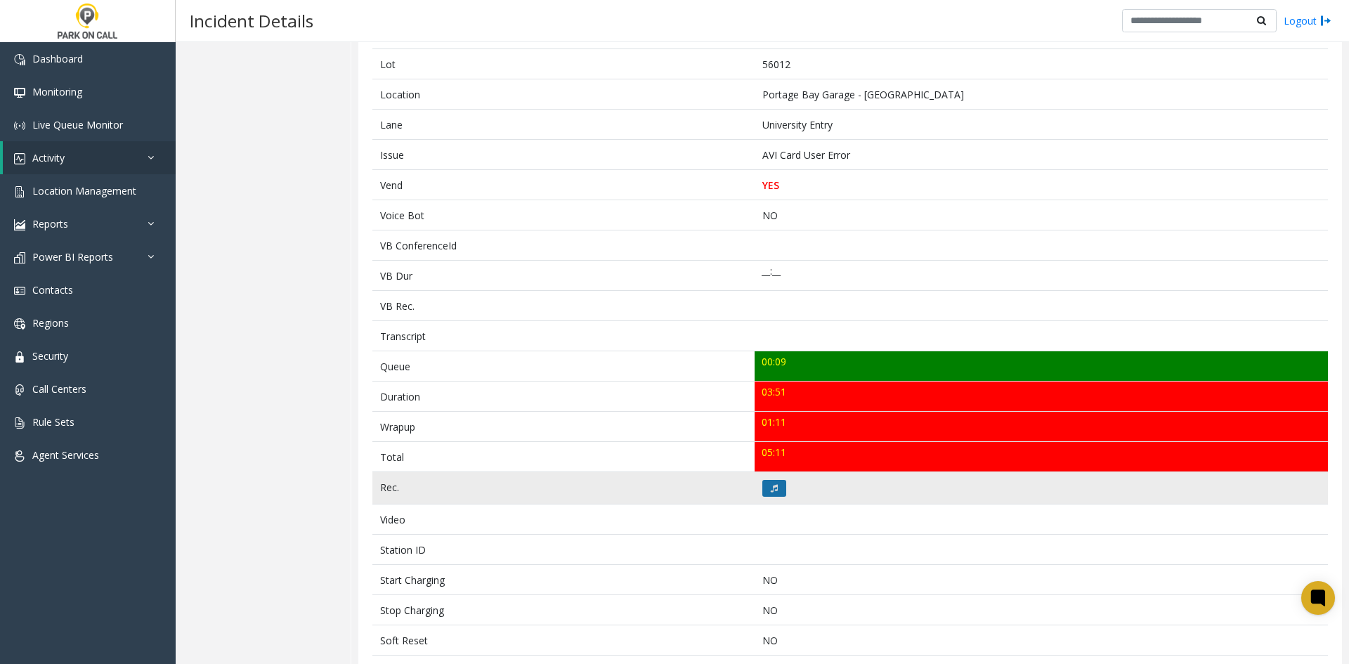
click at [771, 486] on icon at bounding box center [774, 488] width 7 height 8
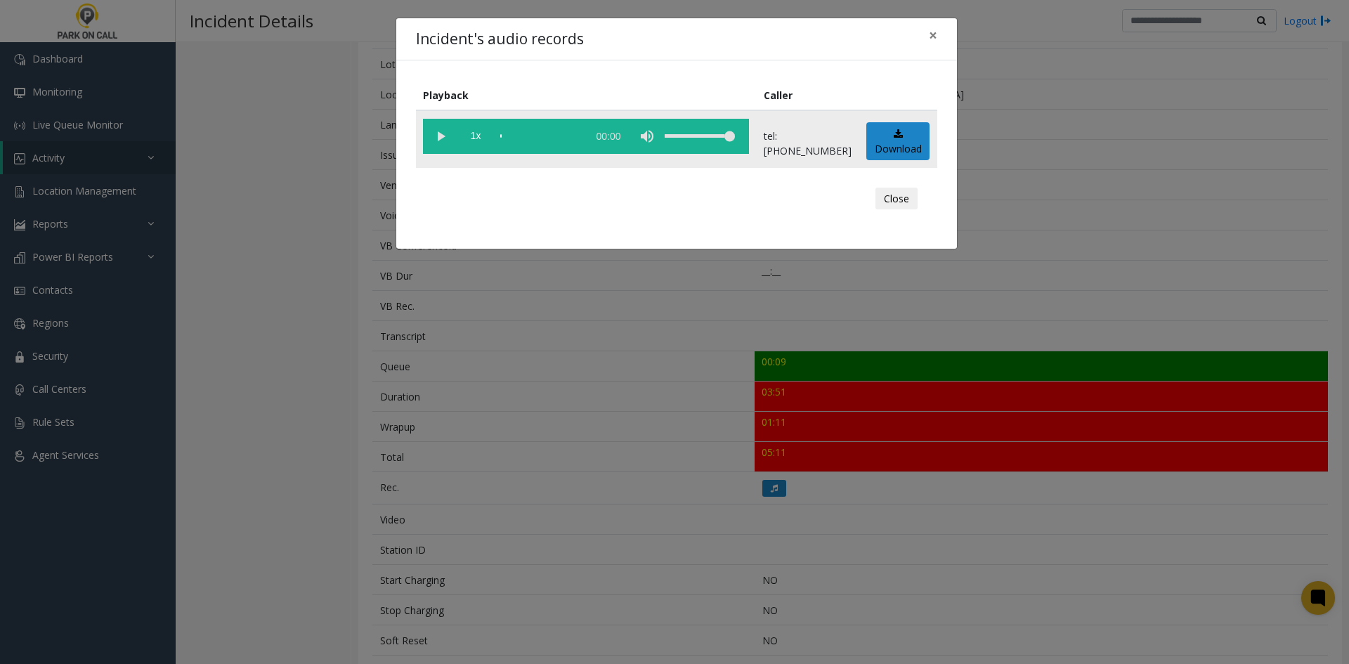
click at [447, 152] on vg-play-pause at bounding box center [440, 136] width 35 height 35
click at [470, 142] on span "1x" at bounding box center [475, 136] width 35 height 35
click at [470, 142] on span "1.5x" at bounding box center [475, 136] width 35 height 35
click at [701, 140] on div "volume level" at bounding box center [700, 136] width 70 height 35
drag, startPoint x: 701, startPoint y: 140, endPoint x: 722, endPoint y: 145, distance: 21.8
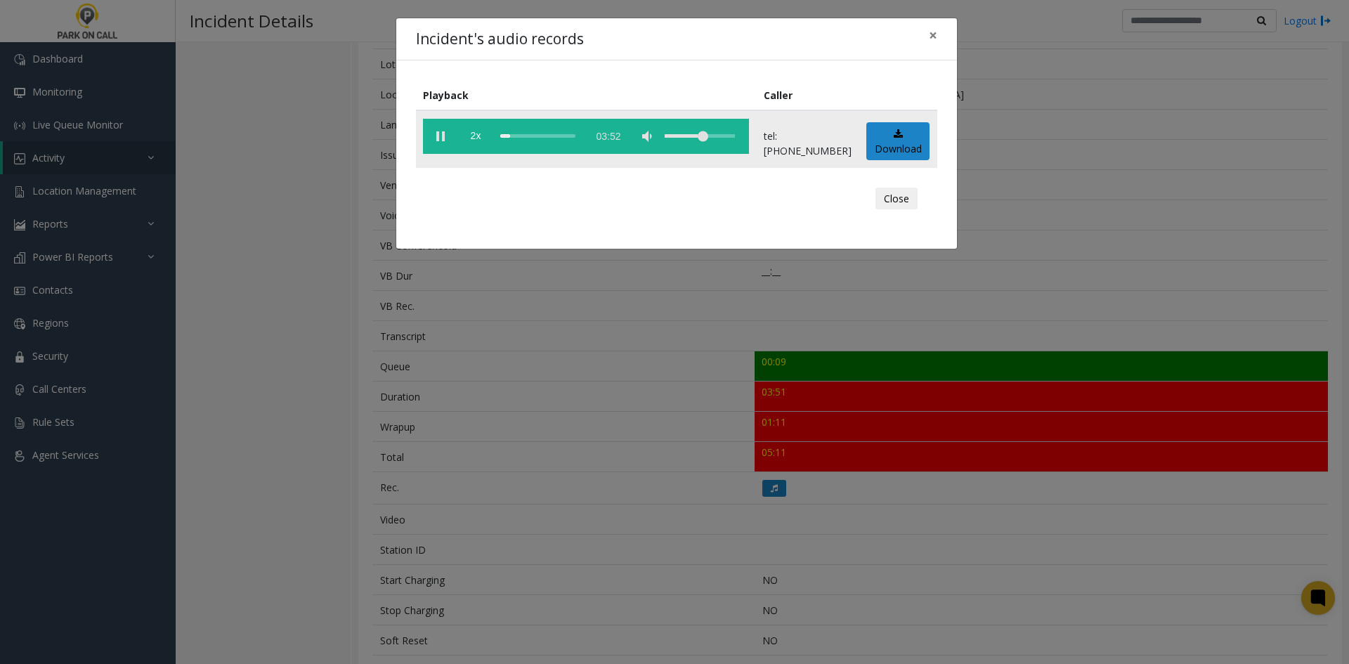
click at [722, 145] on div "volume level" at bounding box center [700, 136] width 70 height 35
click at [325, 432] on div "Incident's audio records × Playback Caller 2x 03:52 tel:0010269005 Download Clo…" at bounding box center [674, 332] width 1349 height 664
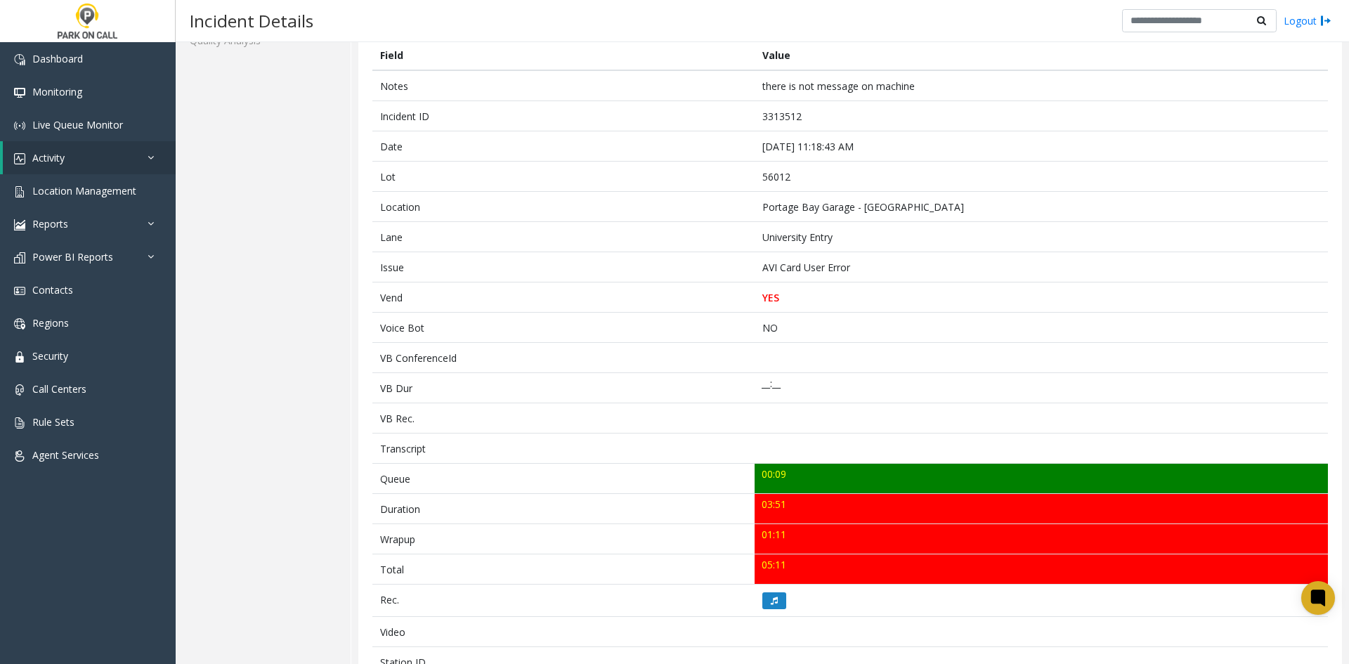
scroll to position [0, 0]
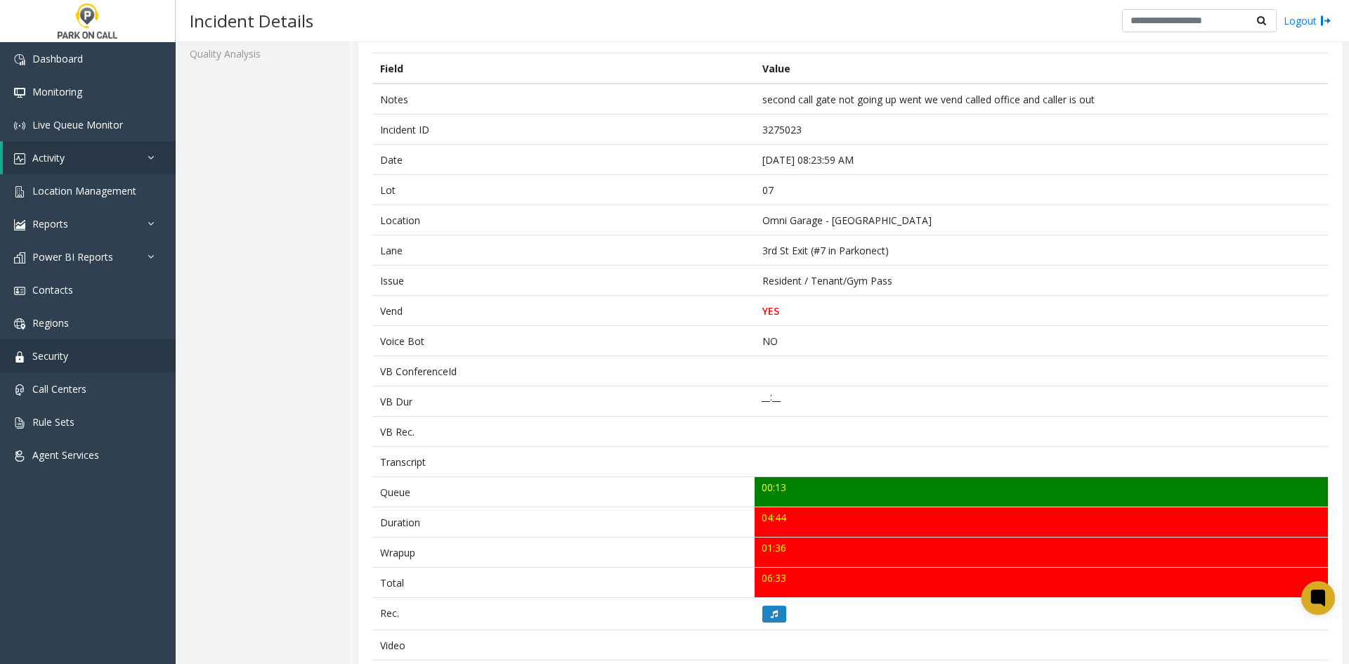
scroll to position [141, 0]
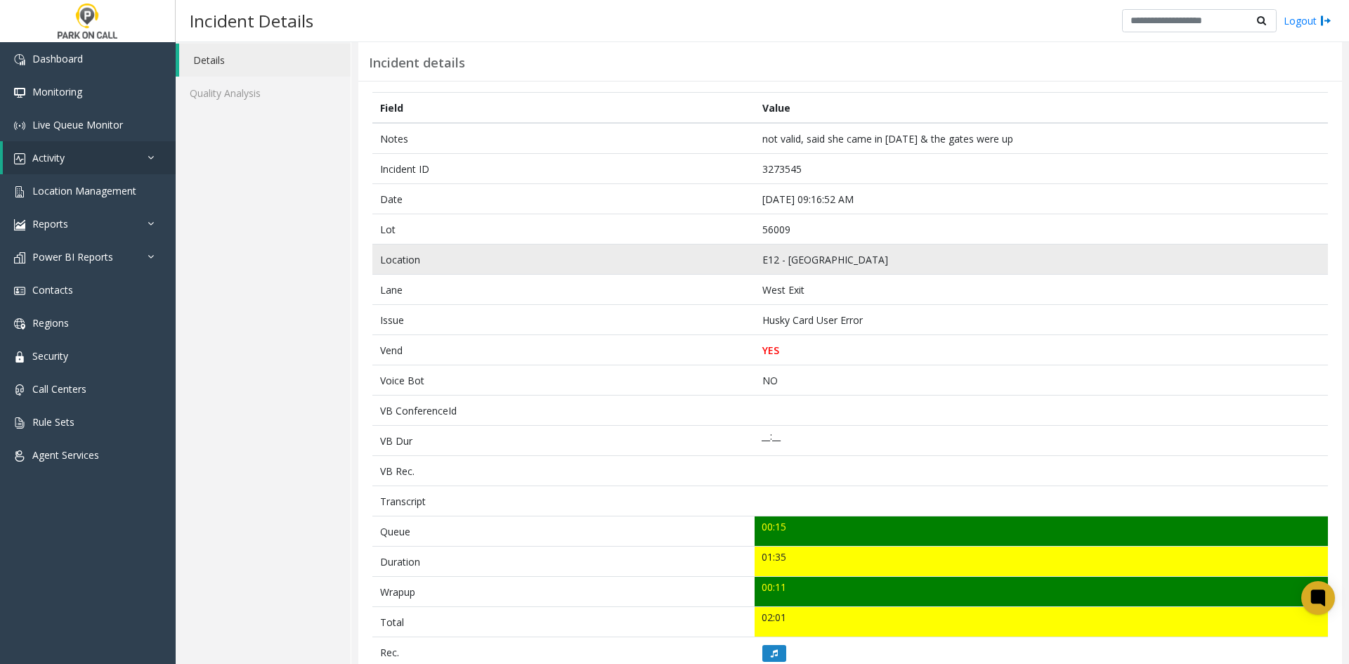
scroll to position [70, 0]
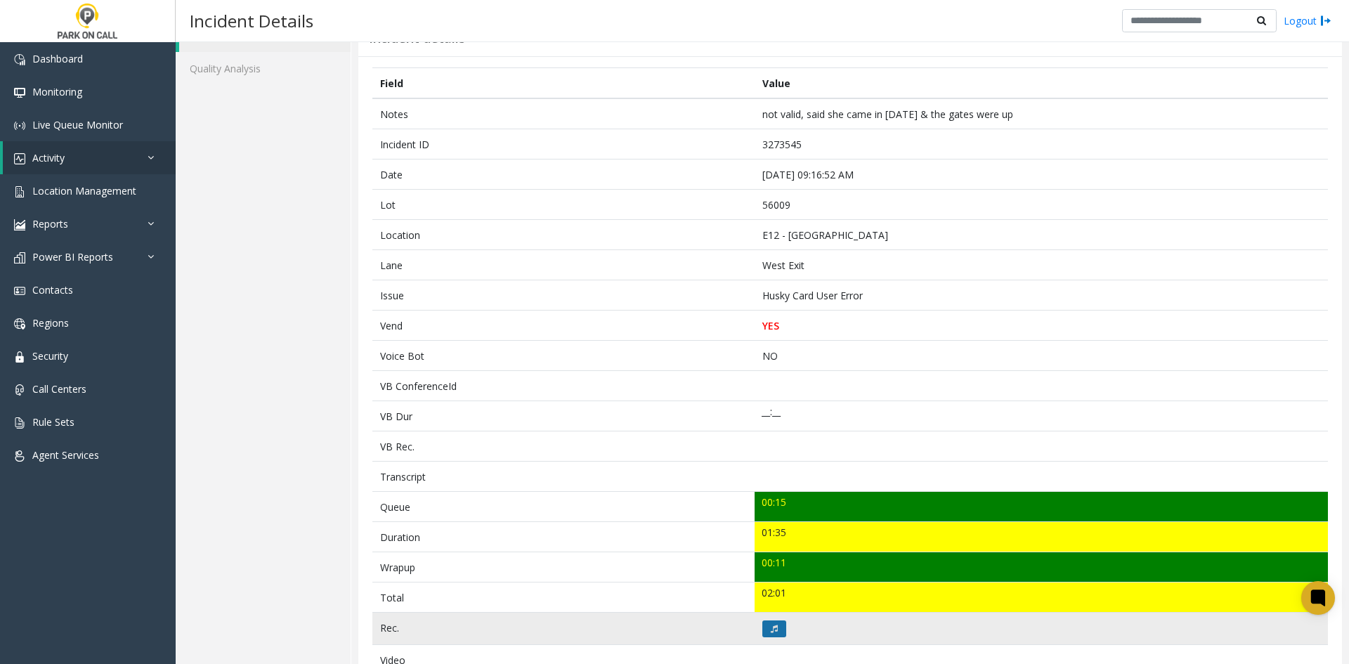
click at [771, 630] on icon at bounding box center [774, 629] width 7 height 8
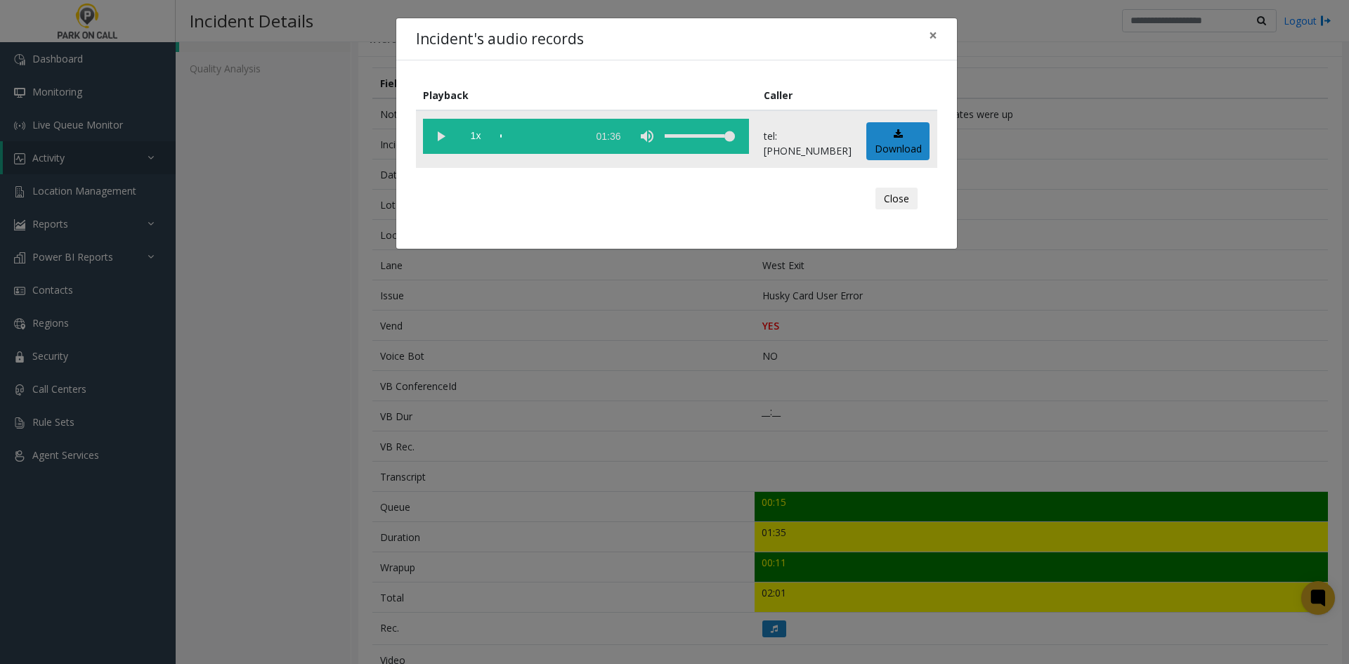
click at [439, 128] on vg-play-pause at bounding box center [440, 136] width 35 height 35
click at [710, 146] on div "volume level" at bounding box center [700, 136] width 70 height 35
drag, startPoint x: 708, startPoint y: 143, endPoint x: 692, endPoint y: 140, distance: 15.9
click at [692, 140] on div "volume level" at bounding box center [700, 136] width 70 height 35
click at [484, 145] on span "1x" at bounding box center [475, 136] width 35 height 35
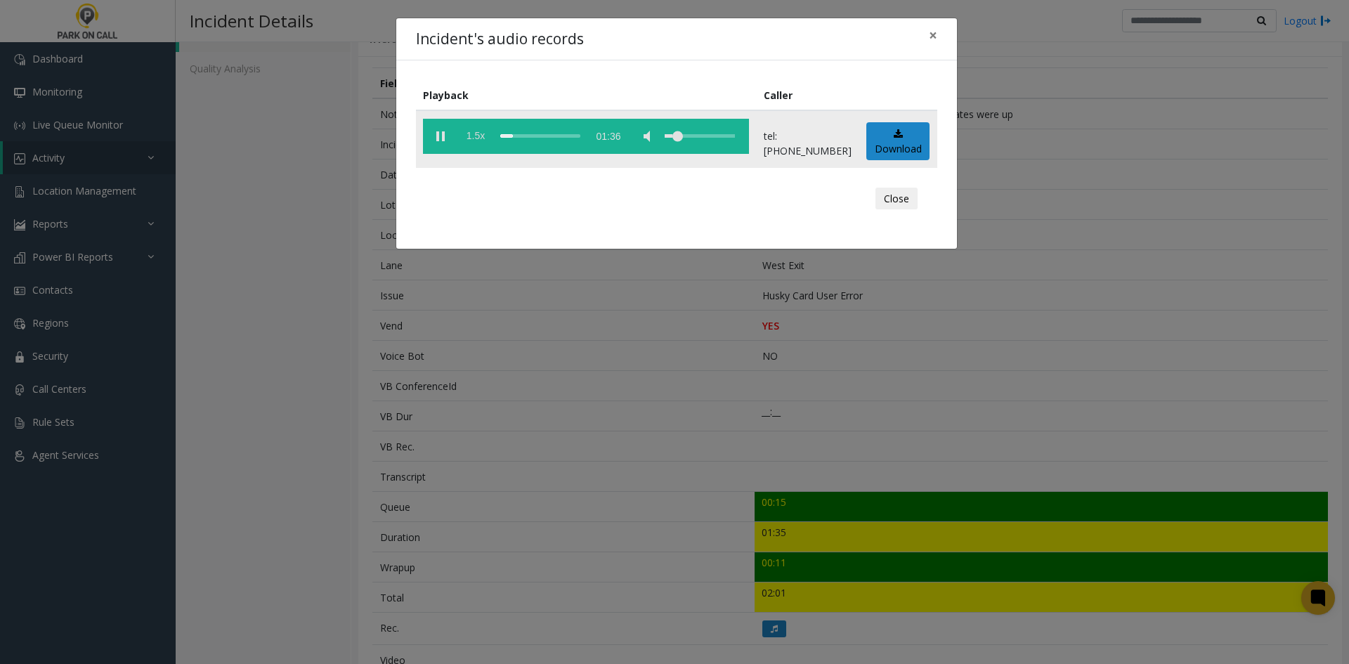
click at [477, 139] on span "1.5x" at bounding box center [475, 136] width 35 height 35
click at [692, 142] on div "volume level" at bounding box center [700, 136] width 70 height 35
drag, startPoint x: 617, startPoint y: 517, endPoint x: 275, endPoint y: 532, distance: 341.9
click at [612, 516] on div "Incident's audio records × Playback Caller 2x 01:36 tel:0010259005 Download Clo…" at bounding box center [674, 332] width 1349 height 664
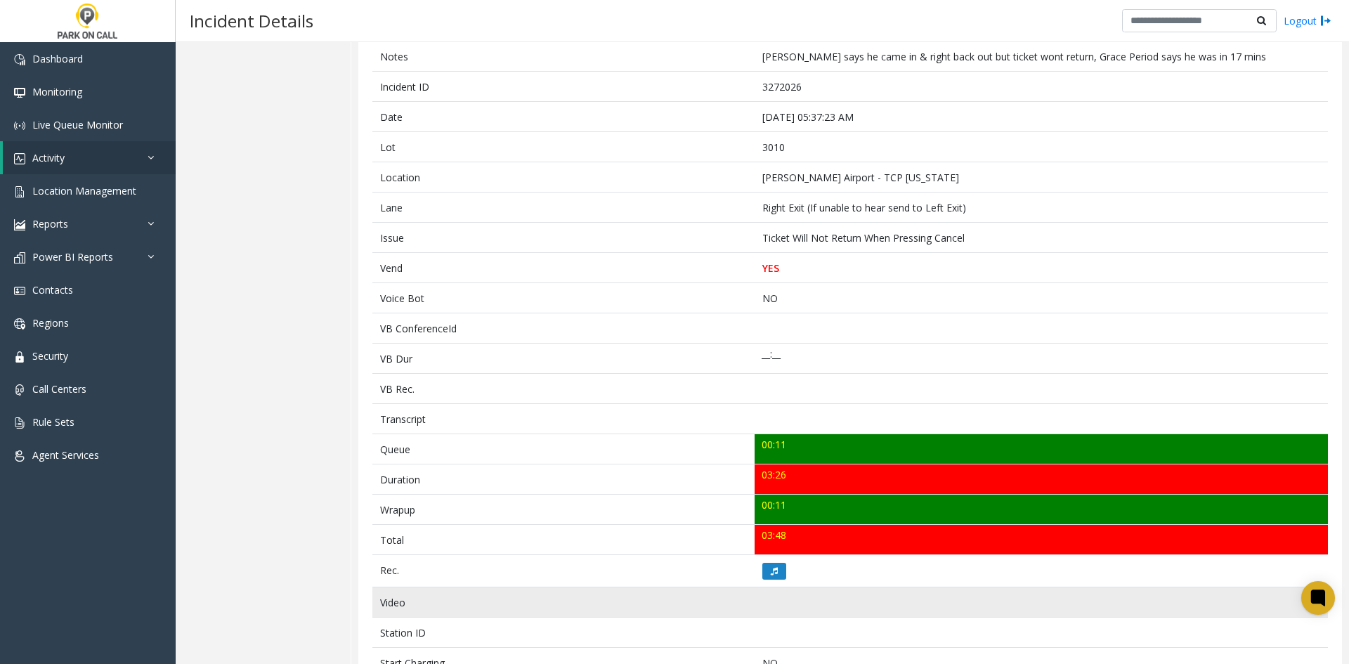
scroll to position [141, 0]
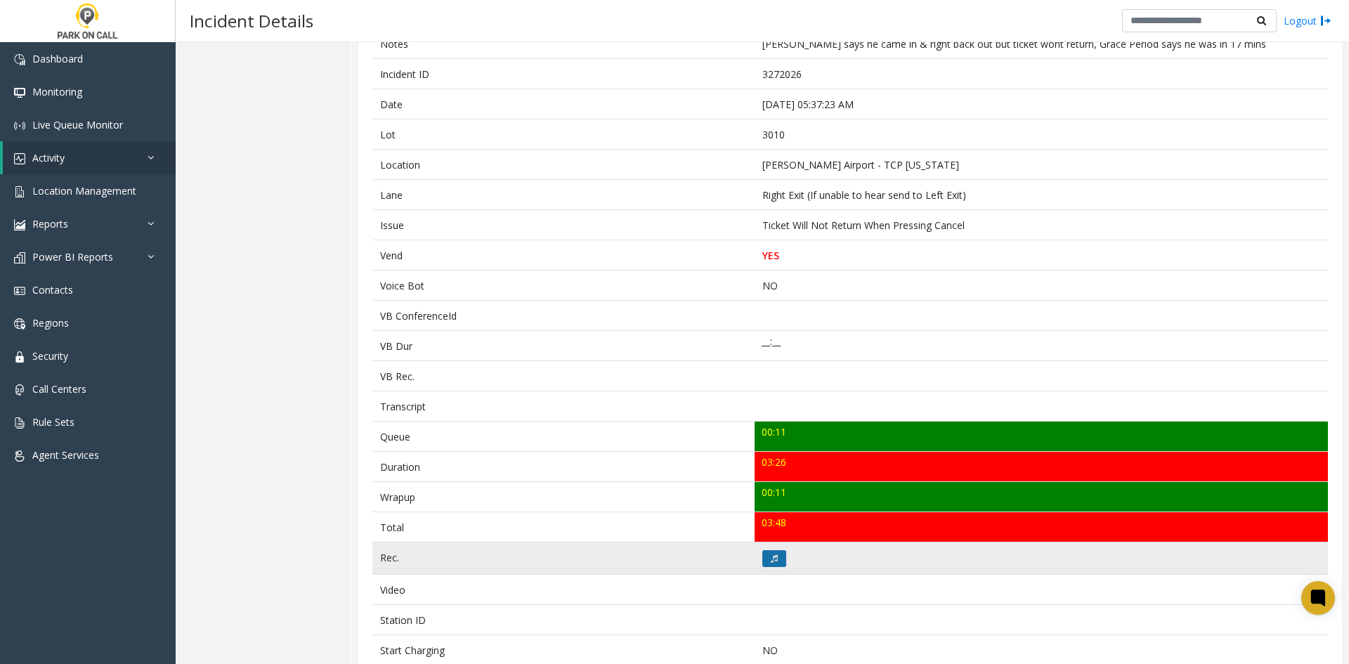
click at [766, 564] on button at bounding box center [775, 558] width 24 height 17
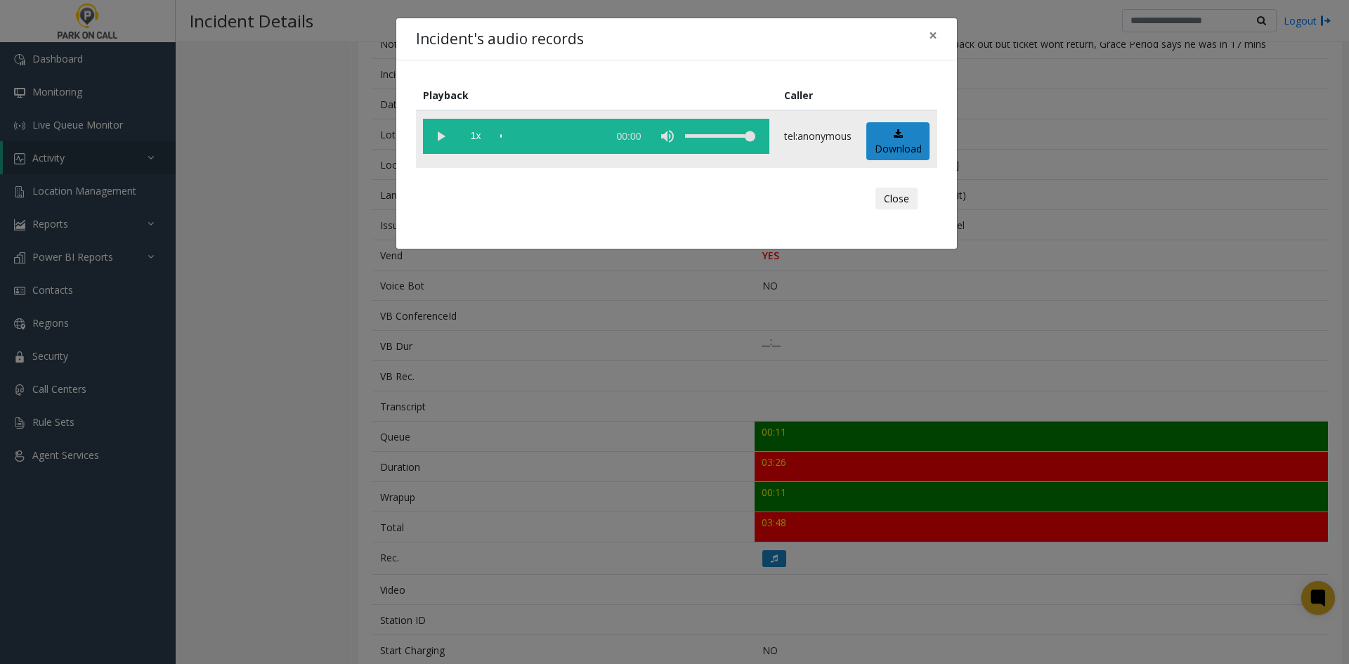
click at [427, 140] on vg-play-pause at bounding box center [440, 136] width 35 height 35
click at [480, 148] on span "1x" at bounding box center [475, 136] width 35 height 35
click at [480, 149] on span "1x" at bounding box center [475, 136] width 35 height 35
drag, startPoint x: 725, startPoint y: 143, endPoint x: 701, endPoint y: 136, distance: 25.8
click at [701, 136] on div "volume level" at bounding box center [720, 136] width 70 height 35
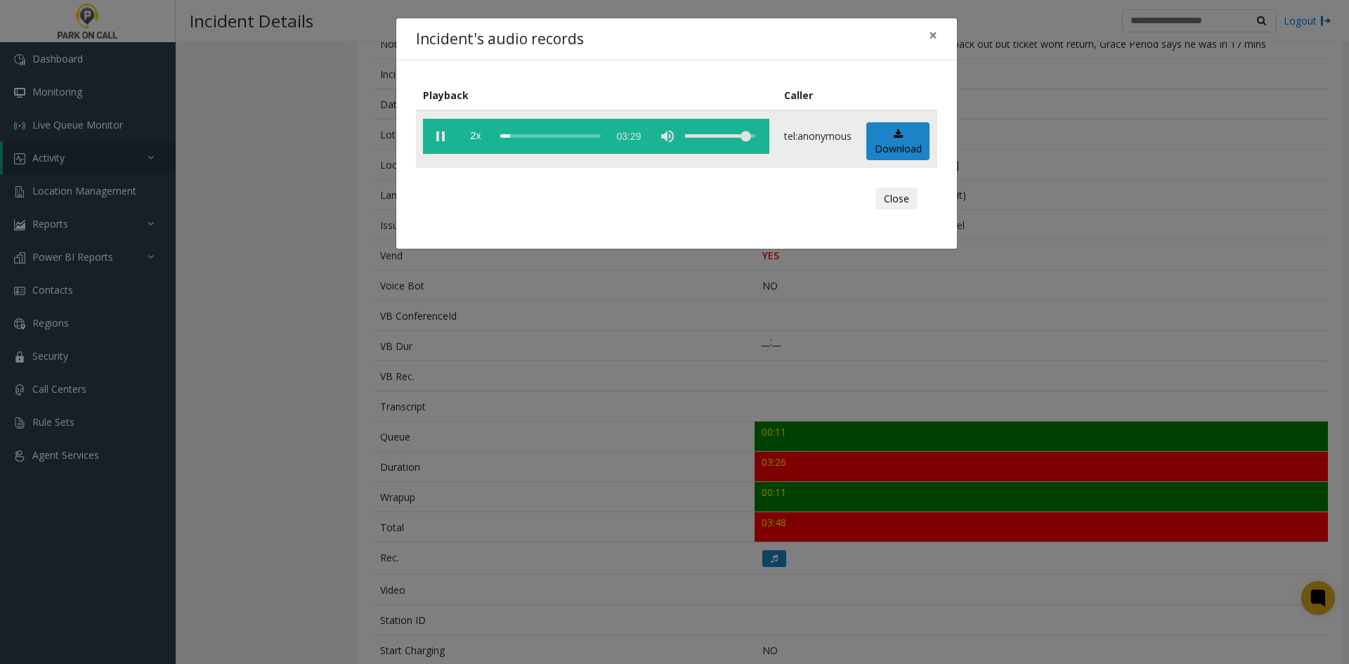
drag, startPoint x: 712, startPoint y: 135, endPoint x: 750, endPoint y: 144, distance: 39.0
click at [750, 144] on div "volume level" at bounding box center [720, 136] width 70 height 35
click at [562, 144] on div "scrub bar" at bounding box center [550, 136] width 101 height 35
click at [578, 147] on div "scrub bar" at bounding box center [550, 136] width 101 height 35
drag, startPoint x: 601, startPoint y: 513, endPoint x: 602, endPoint y: 504, distance: 9.2
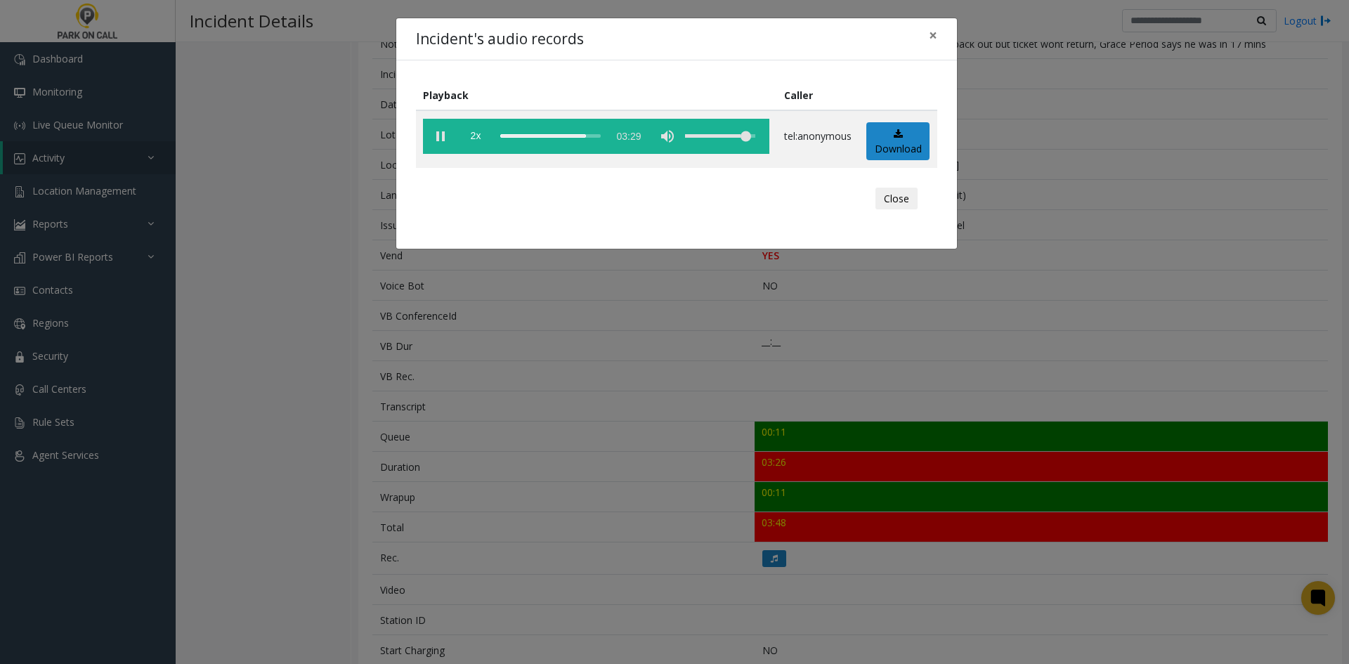
click at [600, 512] on div "Incident's audio records × Playback Caller 2x 03:29 tel:anonymous Download Close" at bounding box center [674, 332] width 1349 height 664
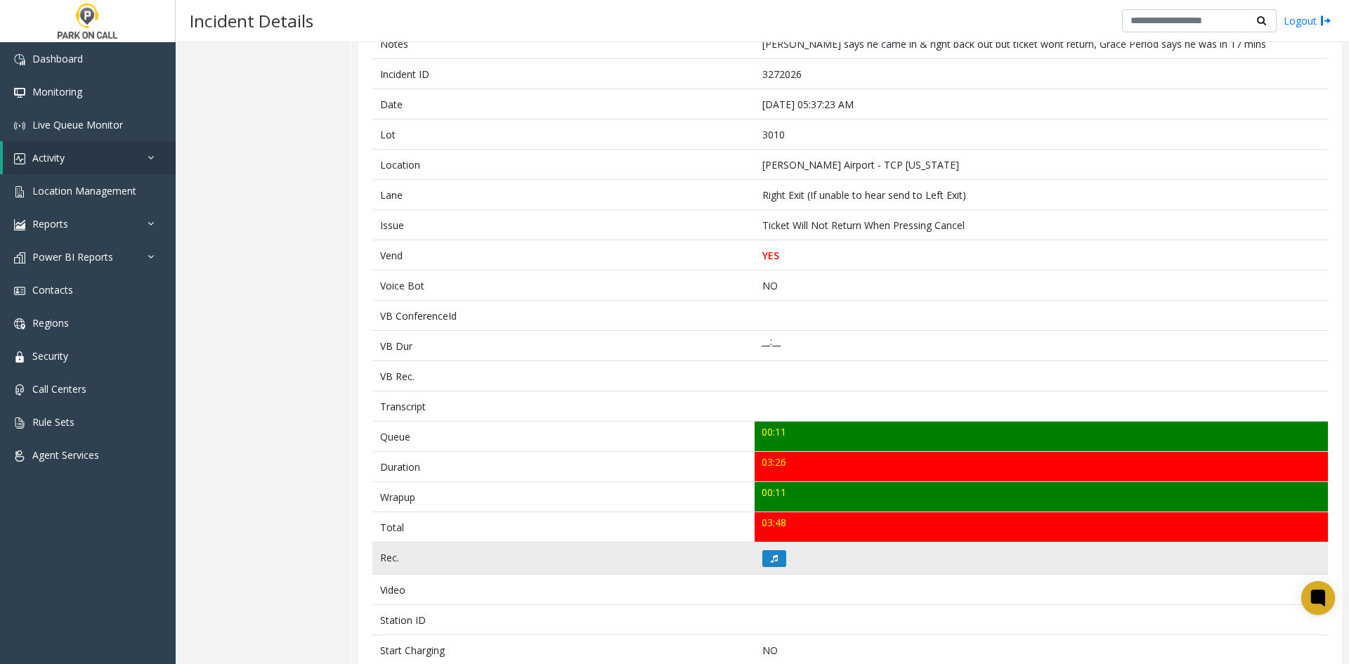
click at [758, 568] on td at bounding box center [1041, 559] width 573 height 32
click at [771, 562] on icon at bounding box center [774, 559] width 7 height 8
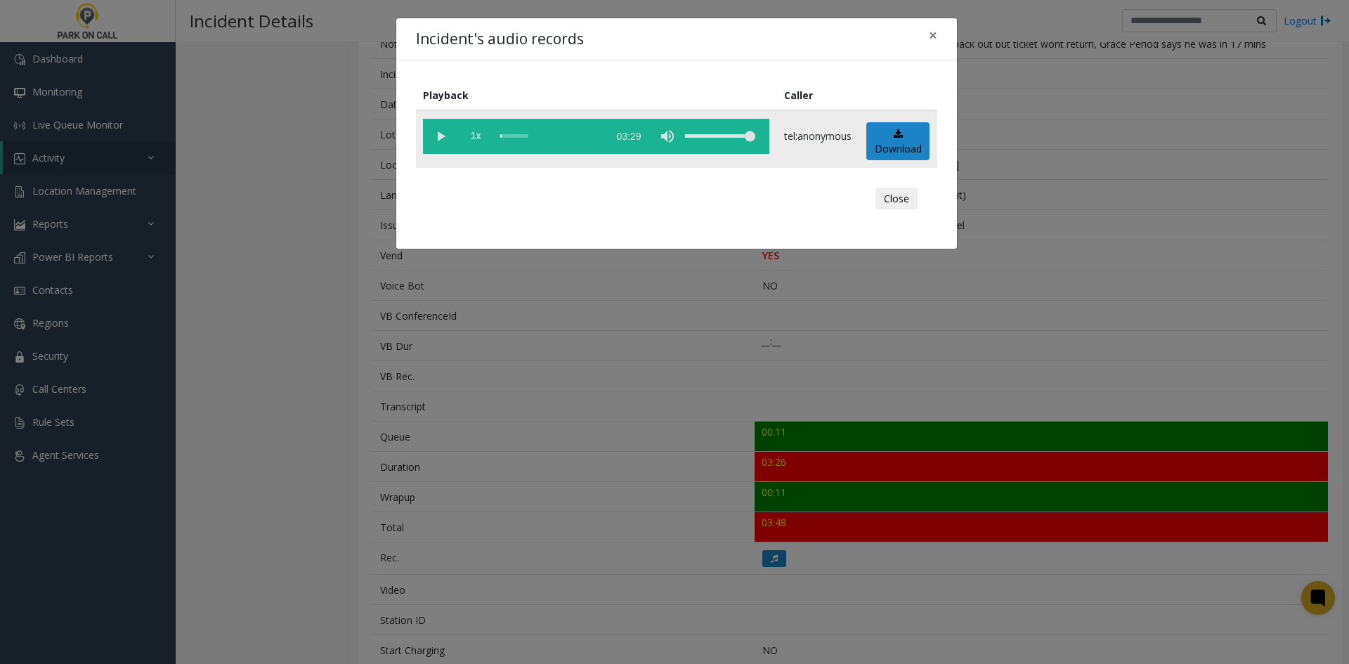
click at [443, 130] on vg-play-pause at bounding box center [440, 136] width 35 height 35
click at [534, 377] on div "Incident's audio records × Playback Caller 1x 03:29 tel:anonymous Download Close" at bounding box center [674, 332] width 1349 height 664
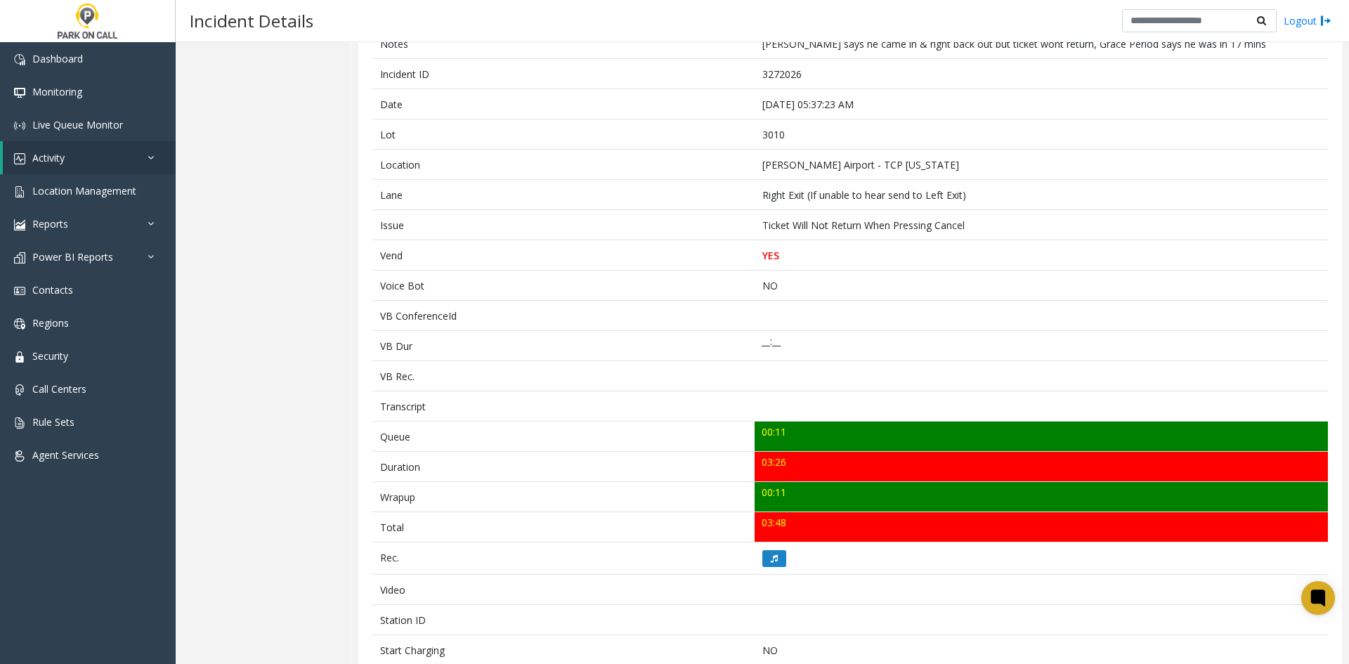
scroll to position [70, 0]
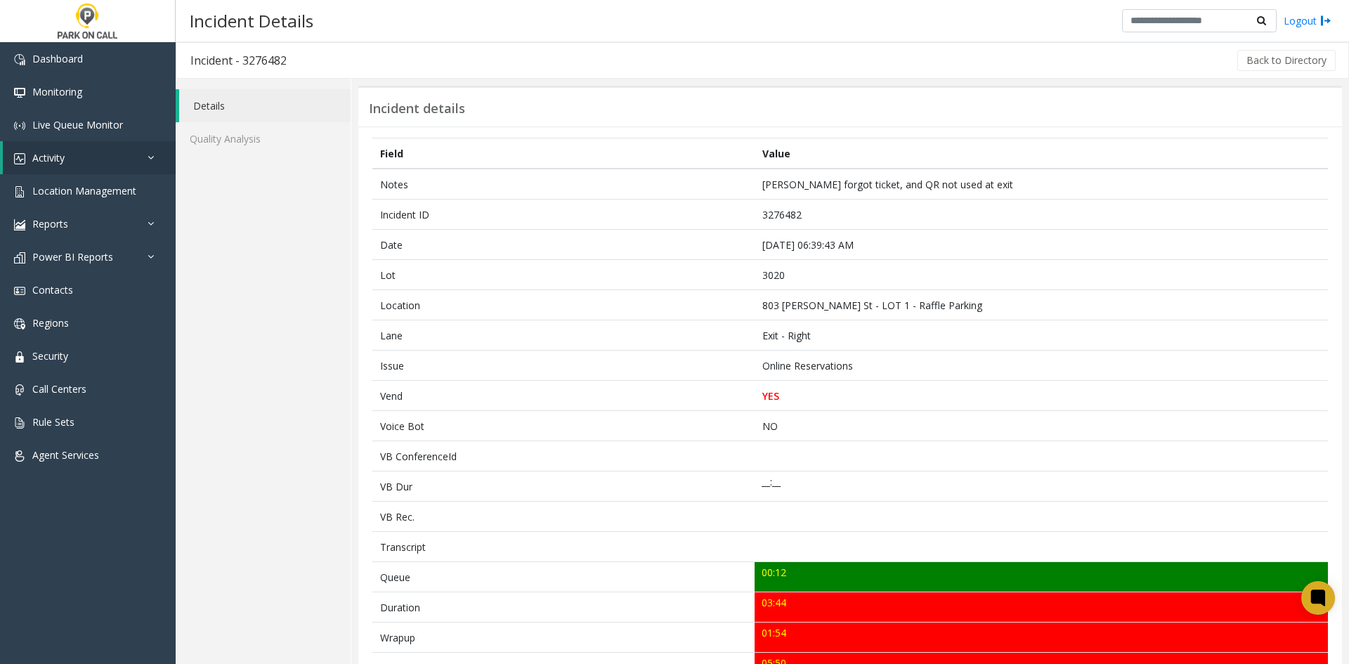
scroll to position [70, 0]
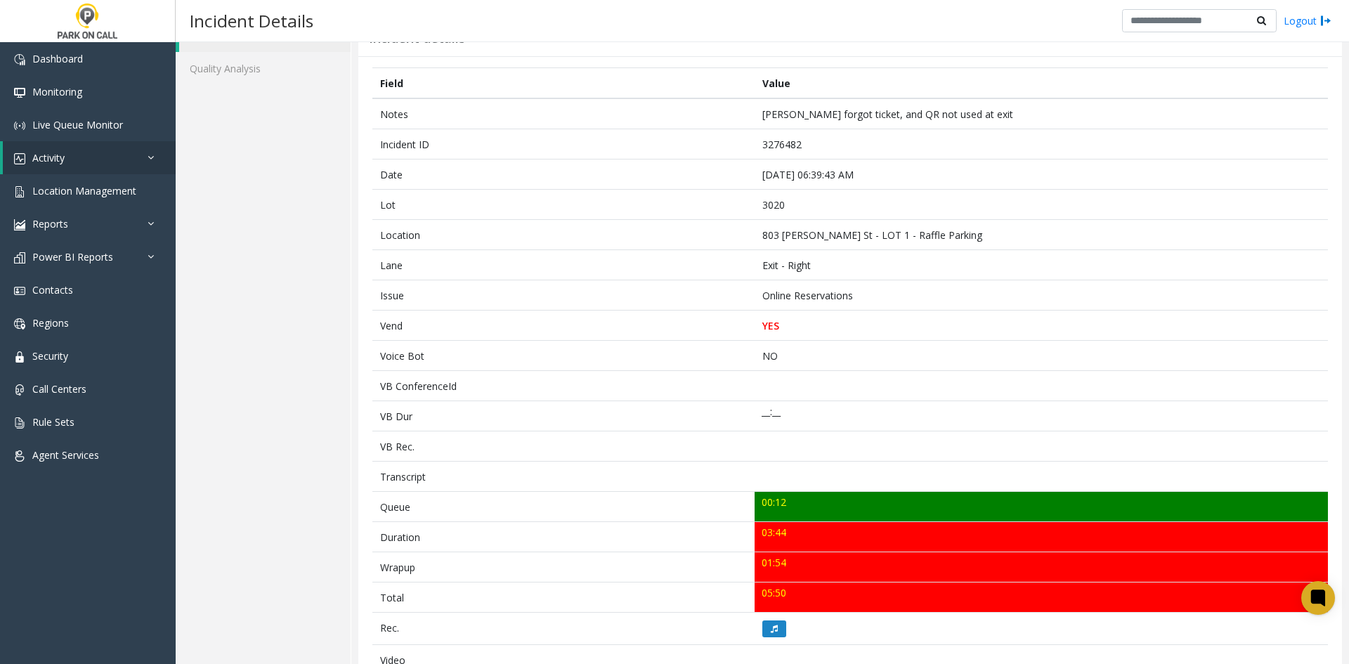
drag, startPoint x: 760, startPoint y: 629, endPoint x: 209, endPoint y: 380, distance: 605.2
click at [303, 418] on div "Details Quality Analysis Incident details Field Value Notes [PERSON_NAME] forgo…" at bounding box center [763, 553] width 1174 height 1090
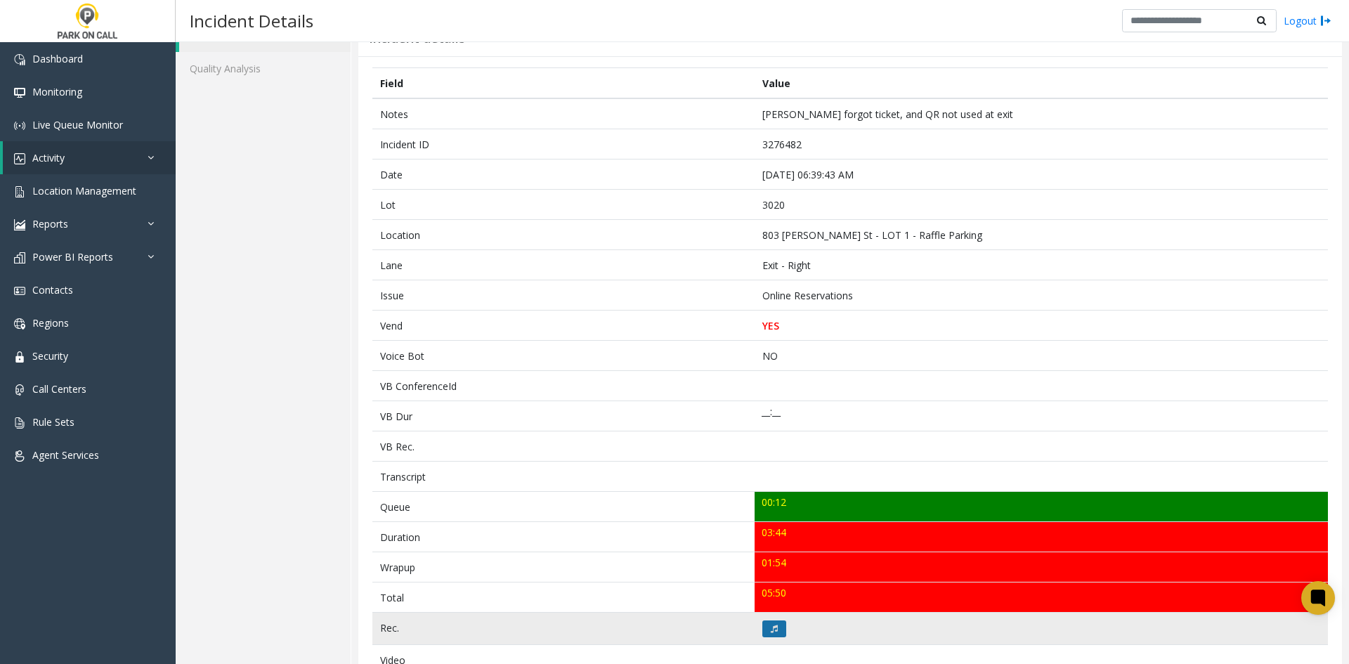
click at [765, 634] on button at bounding box center [775, 629] width 24 height 17
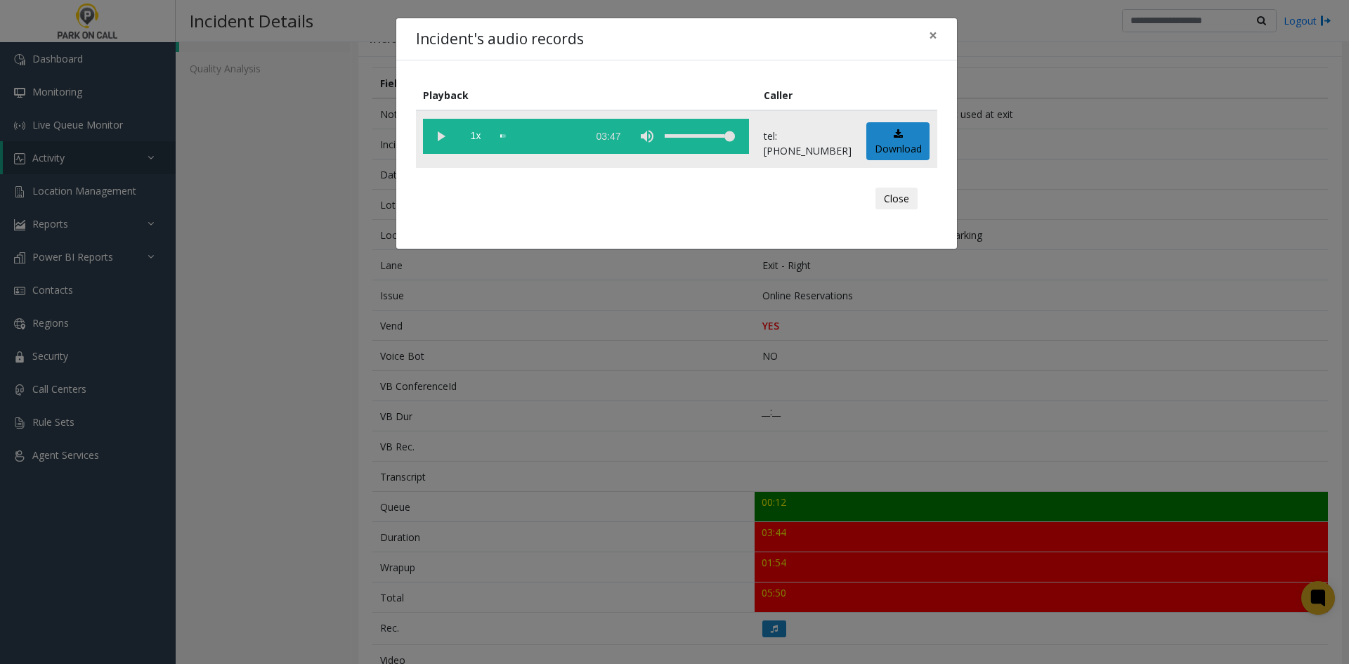
click at [448, 143] on vg-play-pause at bounding box center [440, 136] width 35 height 35
click at [955, 389] on div "Incident's audio records × Playback Caller 1x 03:47 tel:[PHONE_NUMBER] Download…" at bounding box center [674, 332] width 1349 height 664
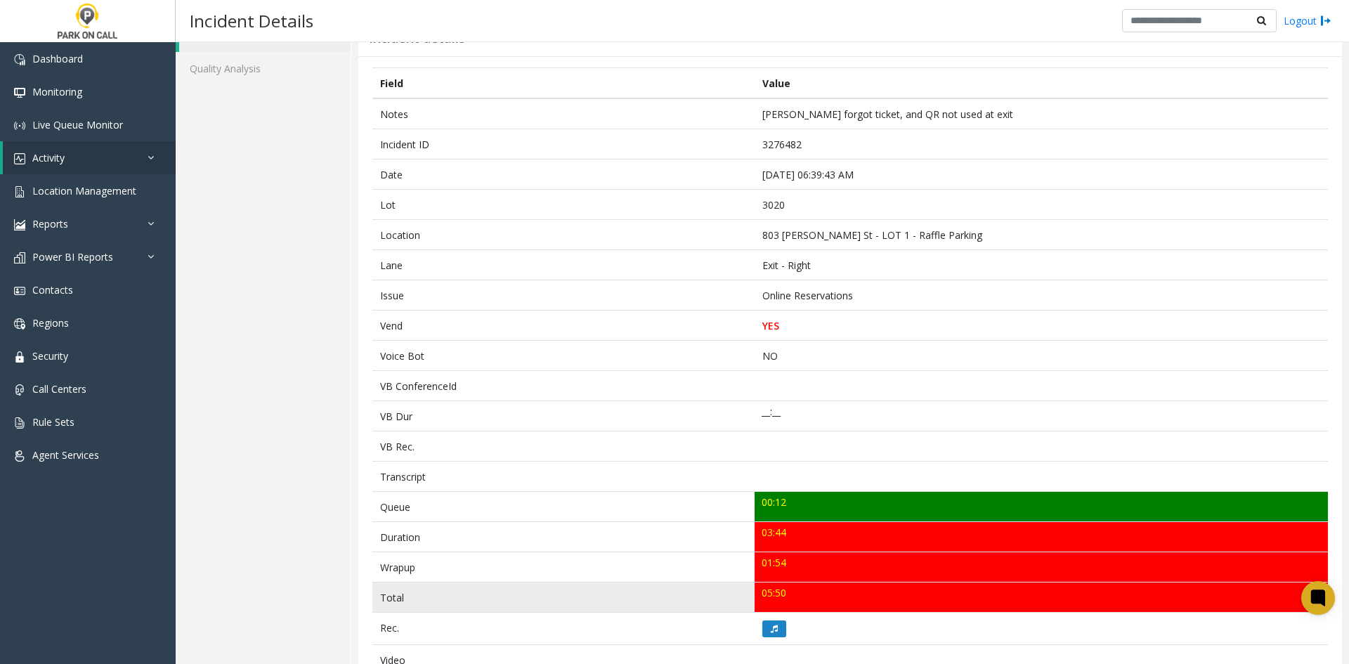
click at [778, 602] on td "05:50" at bounding box center [1041, 598] width 573 height 30
click at [767, 602] on td "05:50" at bounding box center [1041, 598] width 573 height 30
click at [755, 602] on td "05:50" at bounding box center [1041, 598] width 573 height 30
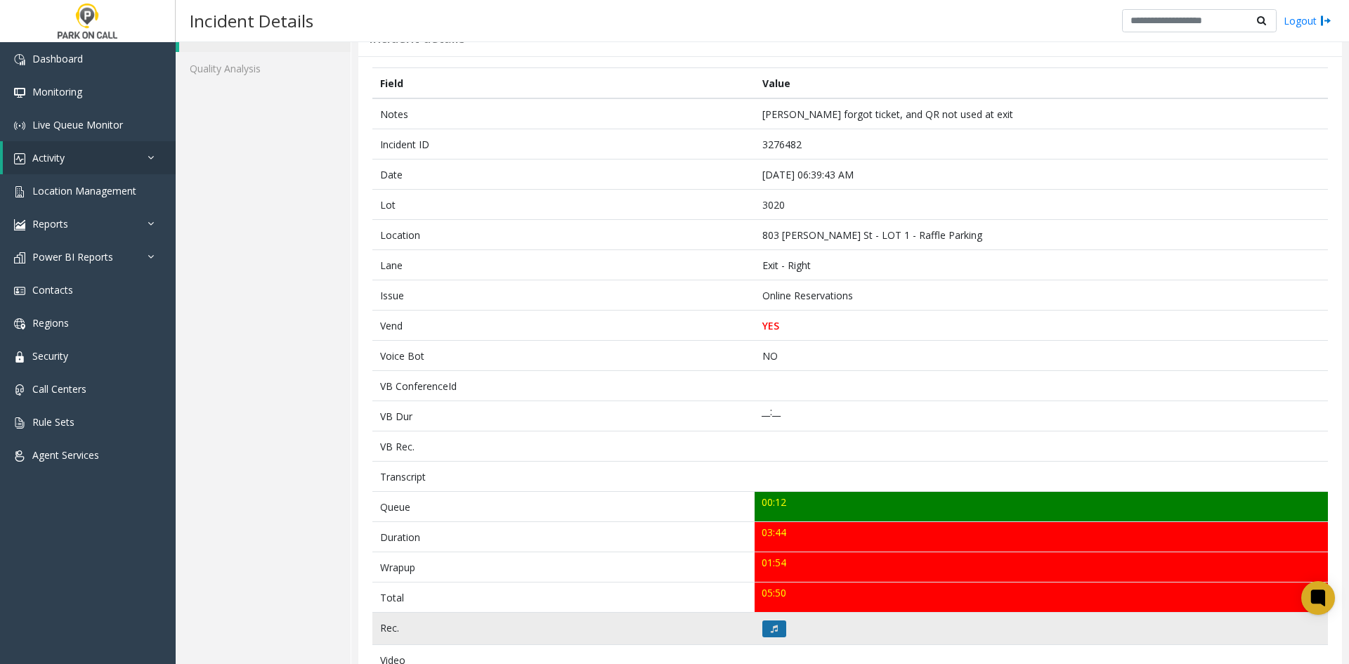
click at [763, 628] on button at bounding box center [775, 629] width 24 height 17
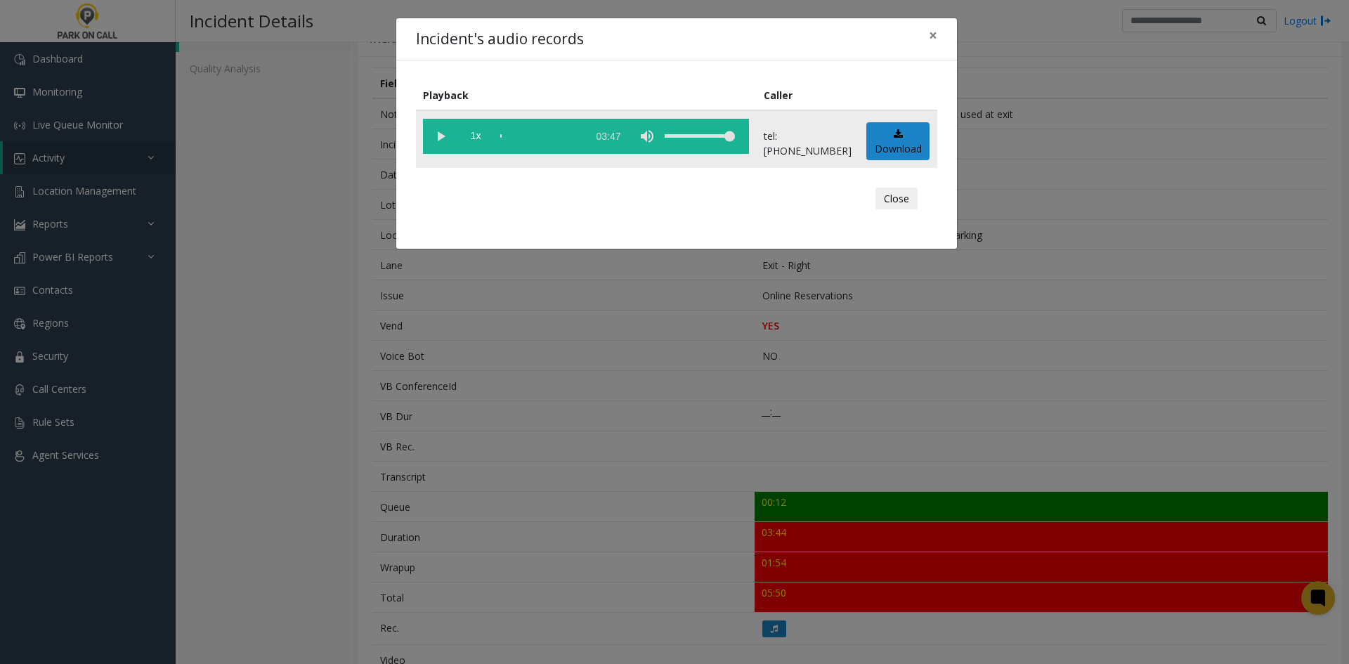
drag, startPoint x: 443, startPoint y: 138, endPoint x: 507, endPoint y: 147, distance: 64.6
click at [454, 139] on vg-play-pause at bounding box center [440, 136] width 35 height 35
drag, startPoint x: 524, startPoint y: 143, endPoint x: 530, endPoint y: 150, distance: 10.0
click at [531, 151] on div "scrub bar" at bounding box center [540, 136] width 80 height 35
click at [519, 143] on div "scrub bar" at bounding box center [540, 136] width 80 height 35
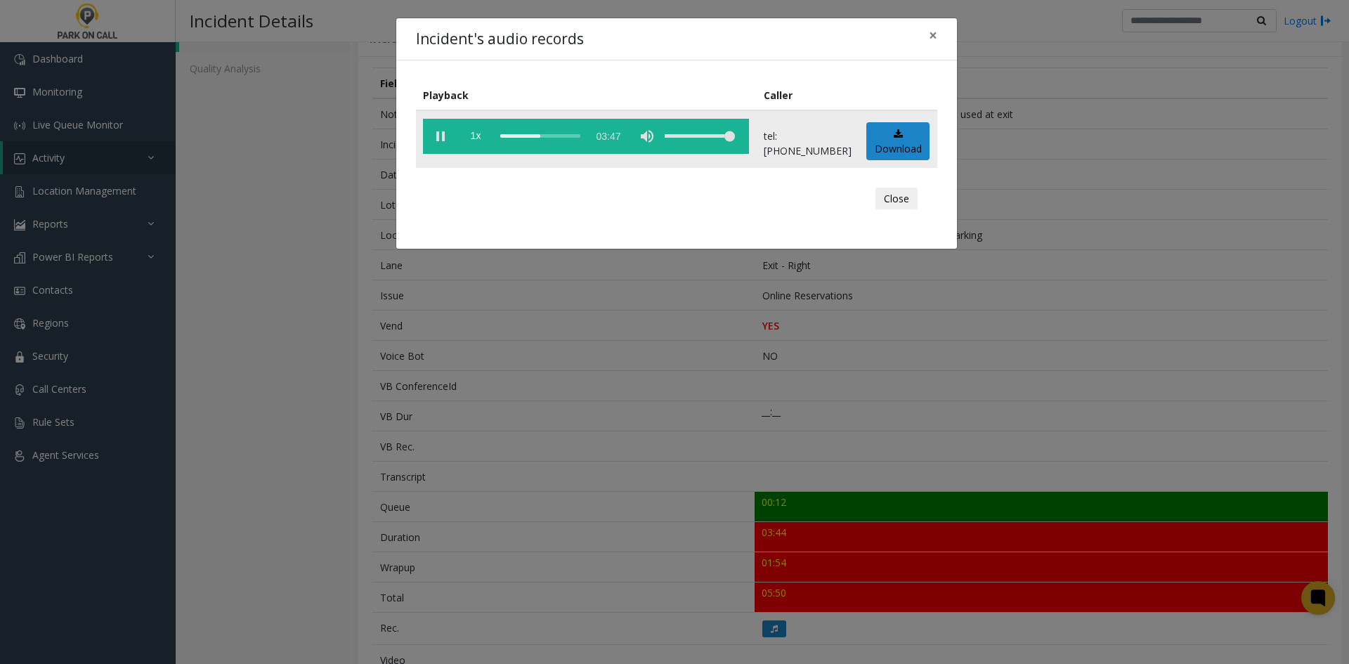
click at [431, 143] on vg-play-pause at bounding box center [440, 136] width 35 height 35
click at [431, 127] on vg-play-pause at bounding box center [440, 136] width 35 height 35
click at [341, 567] on div "Incident's audio records × Playback Caller 1x 03:47 tel:1000419003 Download Clo…" at bounding box center [674, 332] width 1349 height 664
